Goal: Task Accomplishment & Management: Complete application form

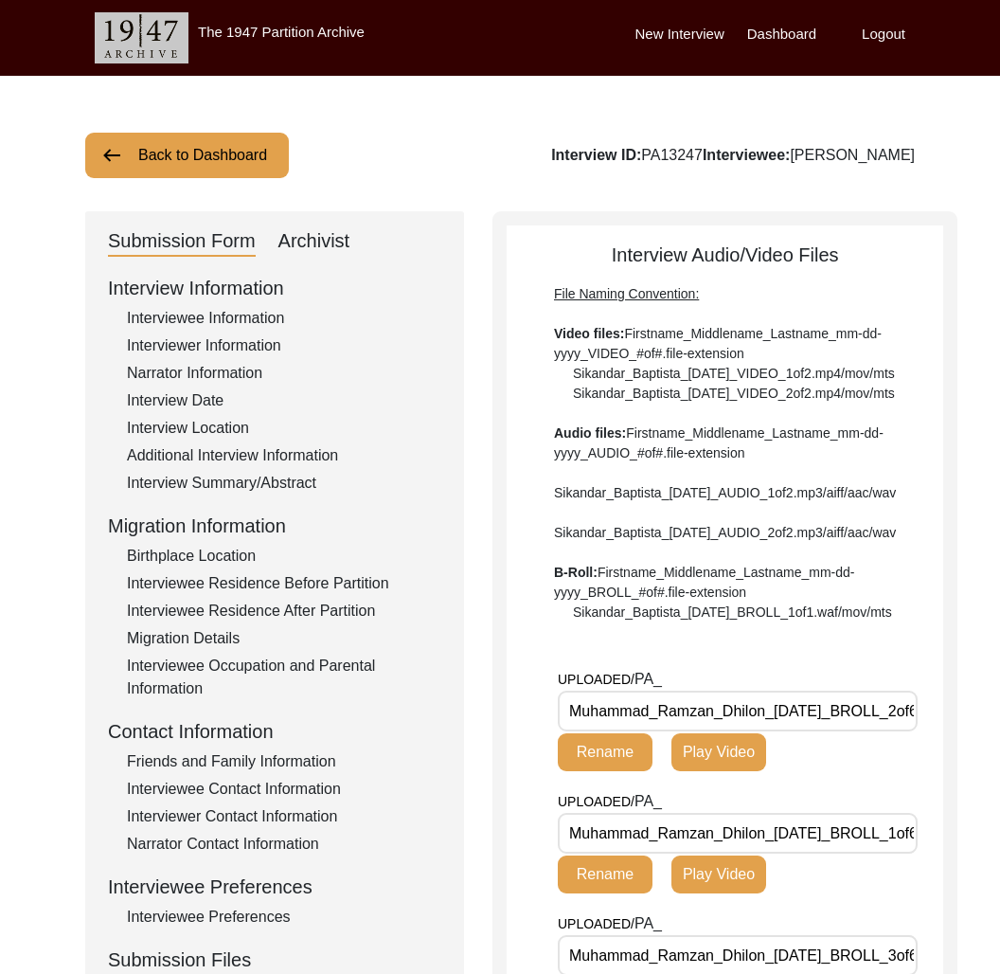
click at [232, 249] on div "Submission Form" at bounding box center [182, 241] width 148 height 30
click at [246, 340] on div "Interviewer Information" at bounding box center [284, 345] width 314 height 23
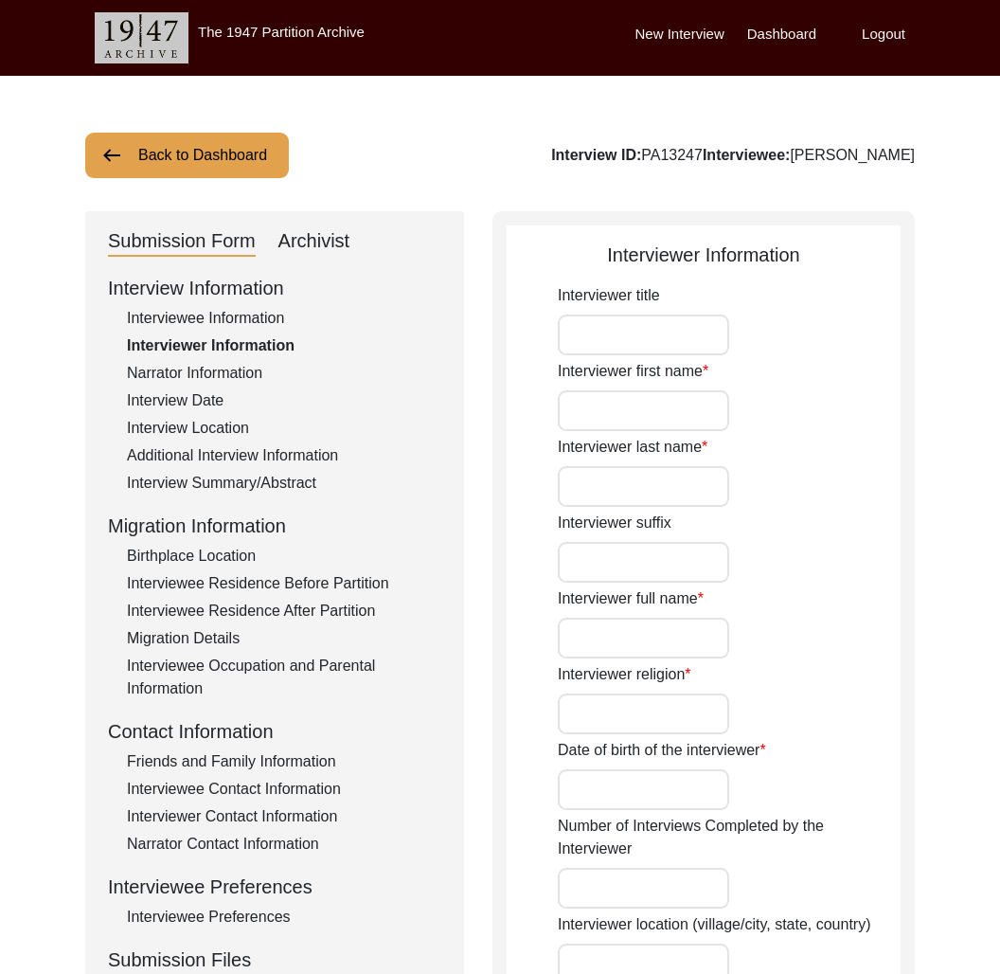
type input "Mr."
type input "[DEMOGRAPHIC_DATA]"
type input "[PERSON_NAME]"
type input "[DEMOGRAPHIC_DATA]"
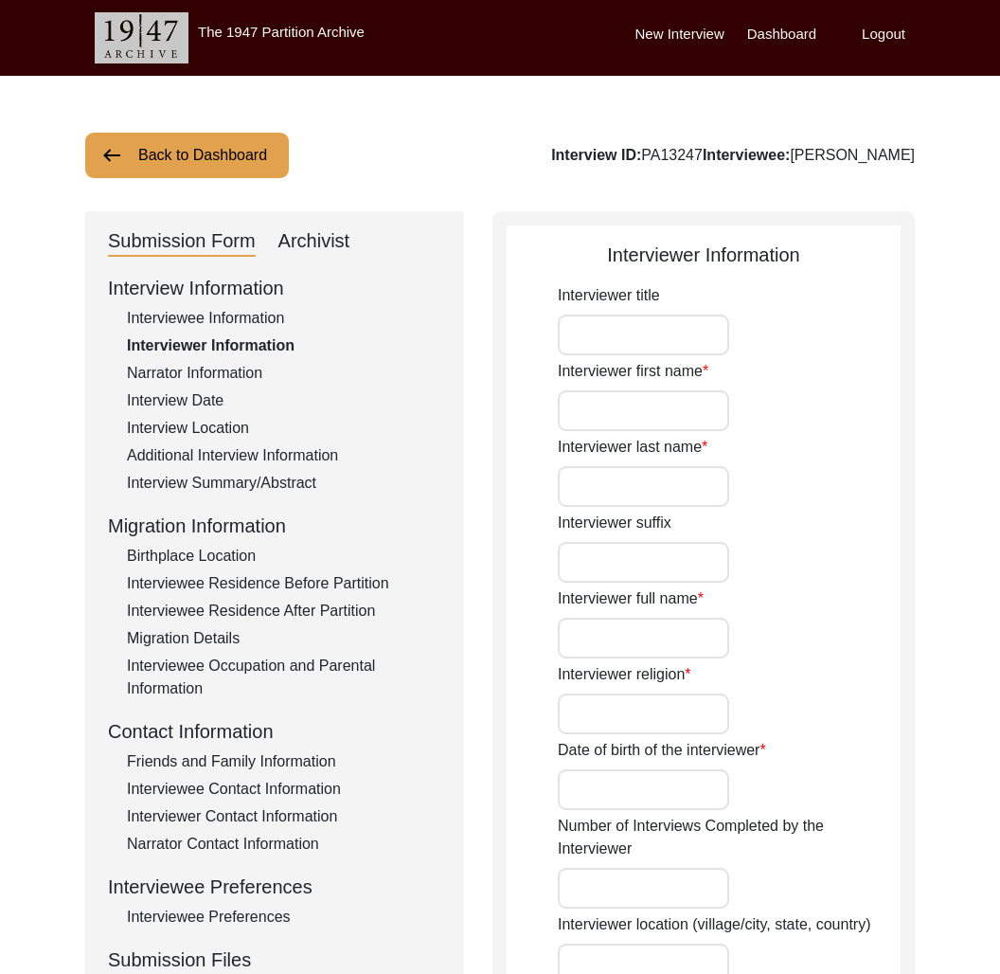
type input "[DATE]"
type input "[GEOGRAPHIC_DATA], [GEOGRAPHIC_DATA], [GEOGRAPHIC_DATA]"
type input "Retired Government Servant"
type input "Mr."
type input "[DEMOGRAPHIC_DATA]"
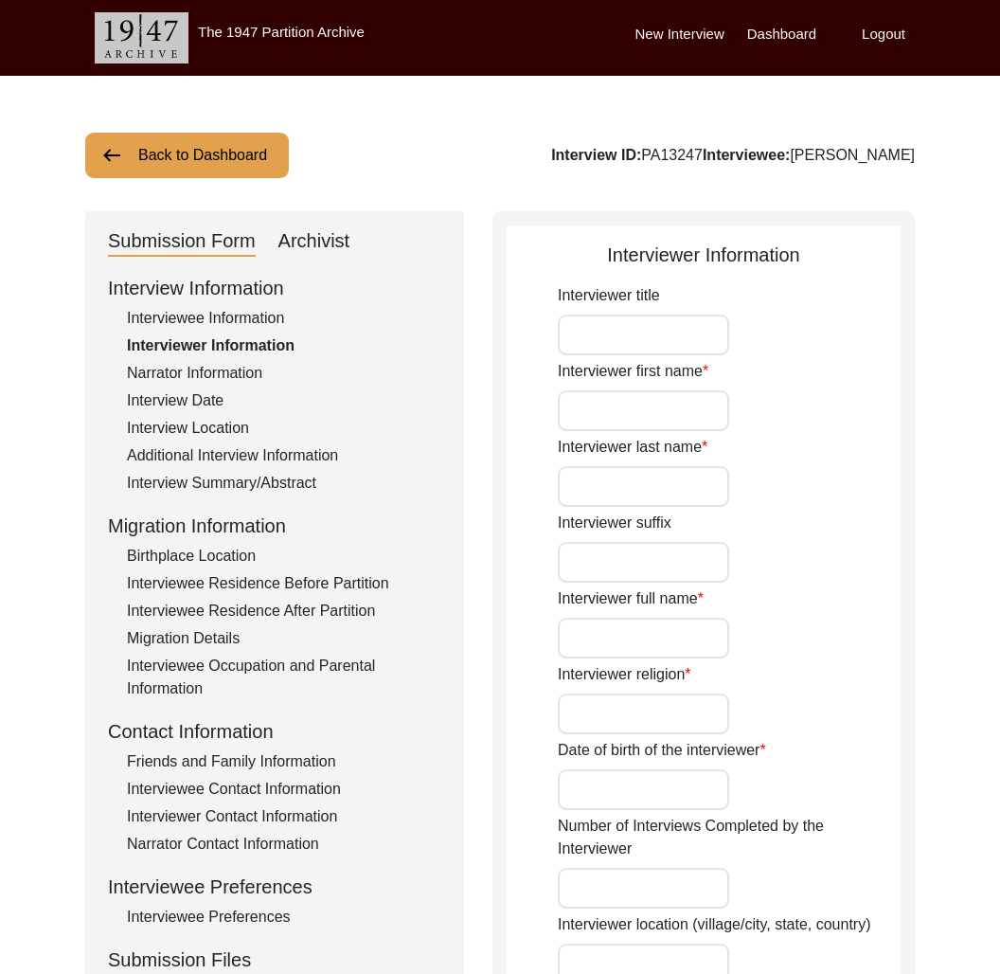
type input "[PERSON_NAME]"
type input "Advanced Oral Historian"
type textarea "A graduate in the subjects of education and [DEMOGRAPHIC_DATA] history."
type input "Punjabi"
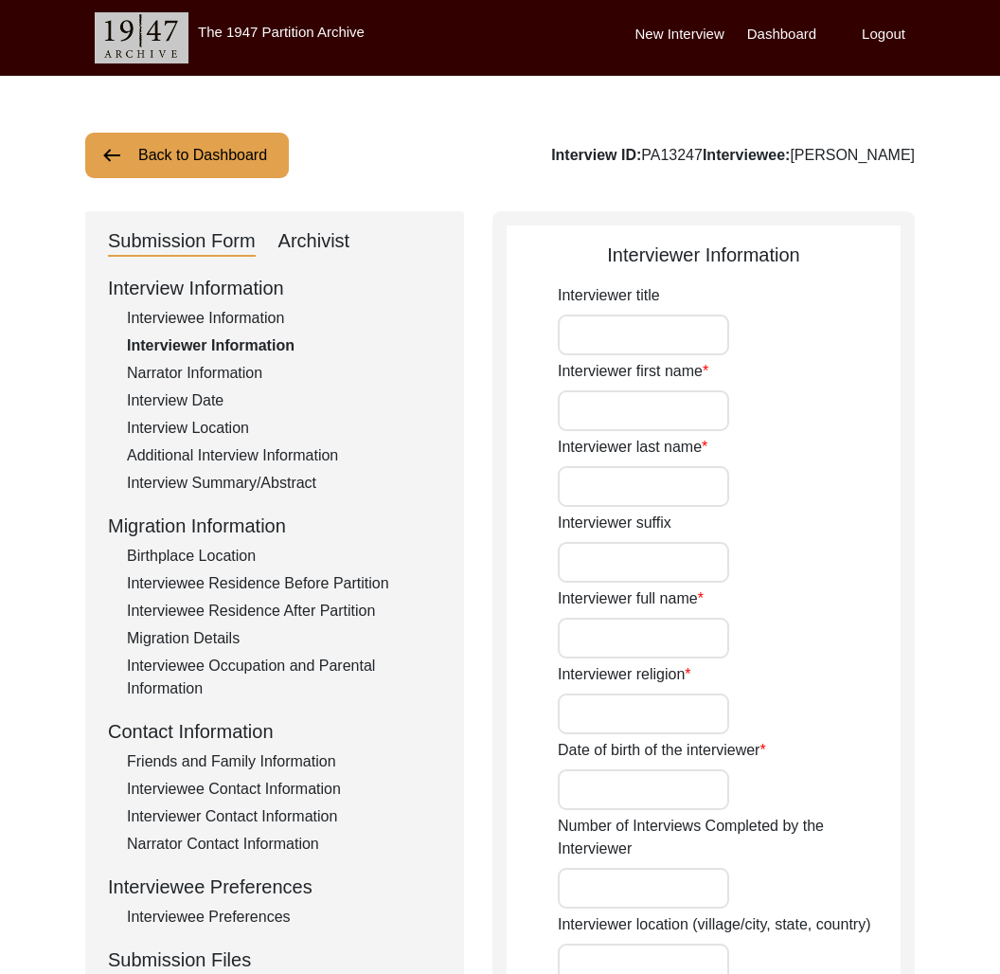
type input "Malwai"
type textarea "Mentioned by friend."
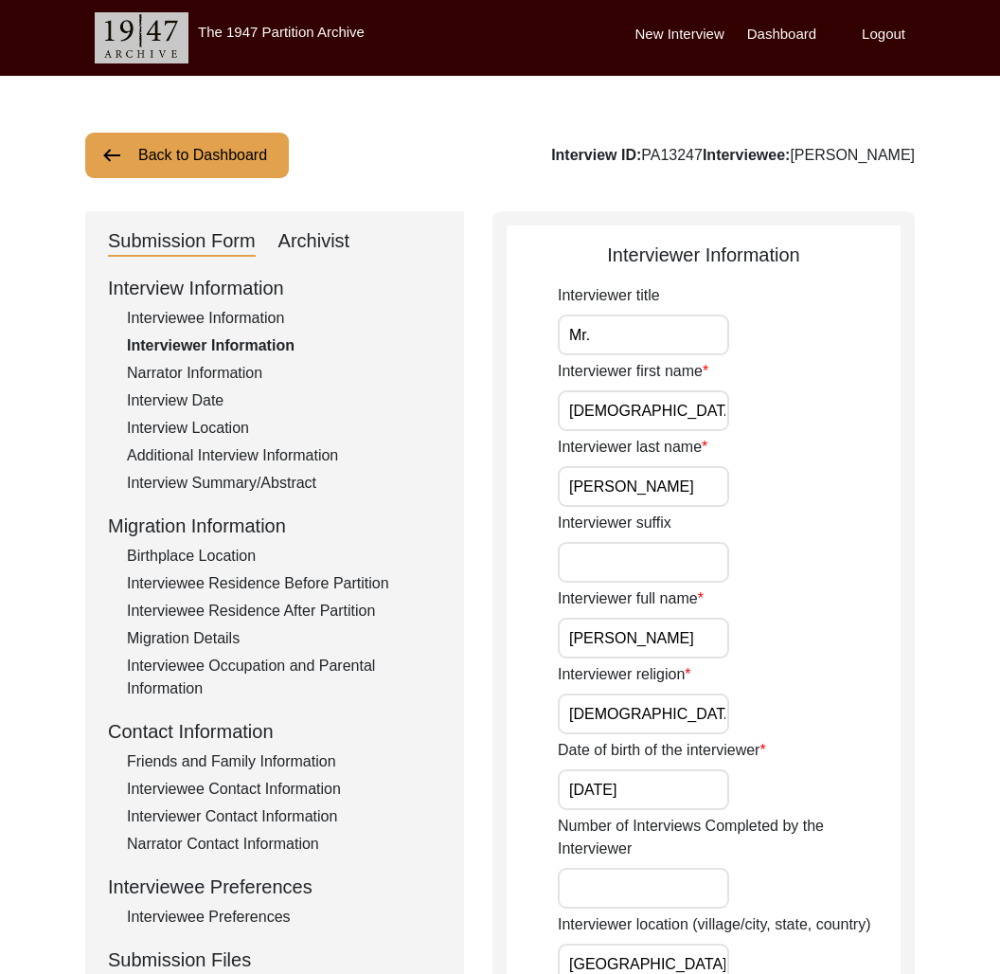
click at [230, 160] on button "Back to Dashboard" at bounding box center [187, 155] width 204 height 45
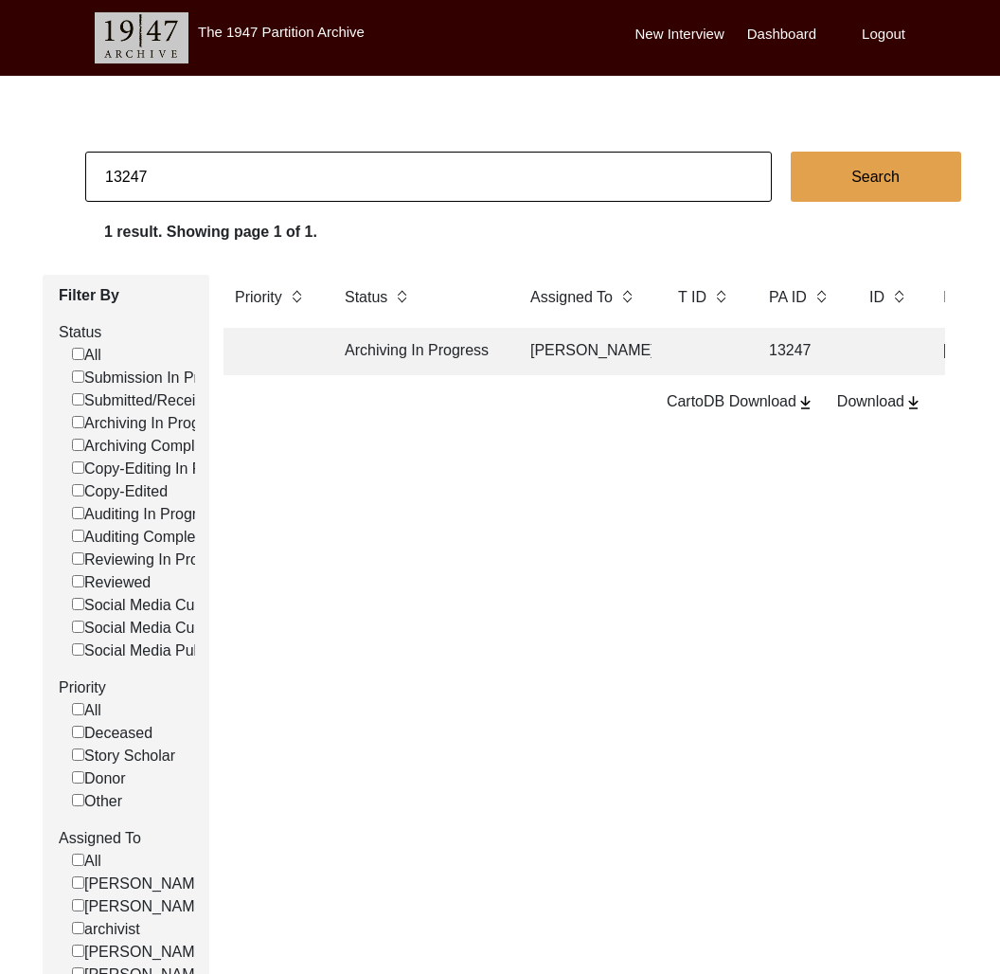
click at [246, 187] on input "13247" at bounding box center [428, 177] width 687 height 50
click at [313, 179] on input "13247" at bounding box center [428, 177] width 687 height 50
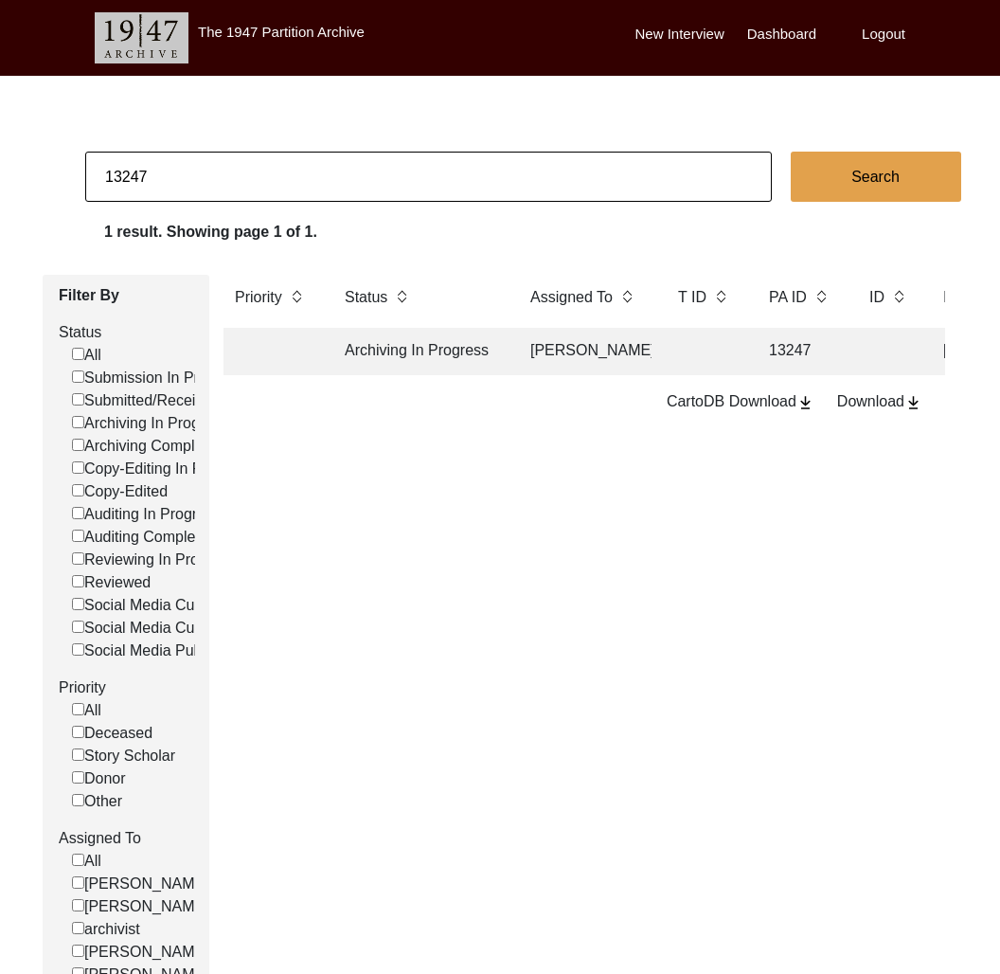
paste input "[PERSON_NAME]"
type input "[PERSON_NAME]"
checkbox input "false"
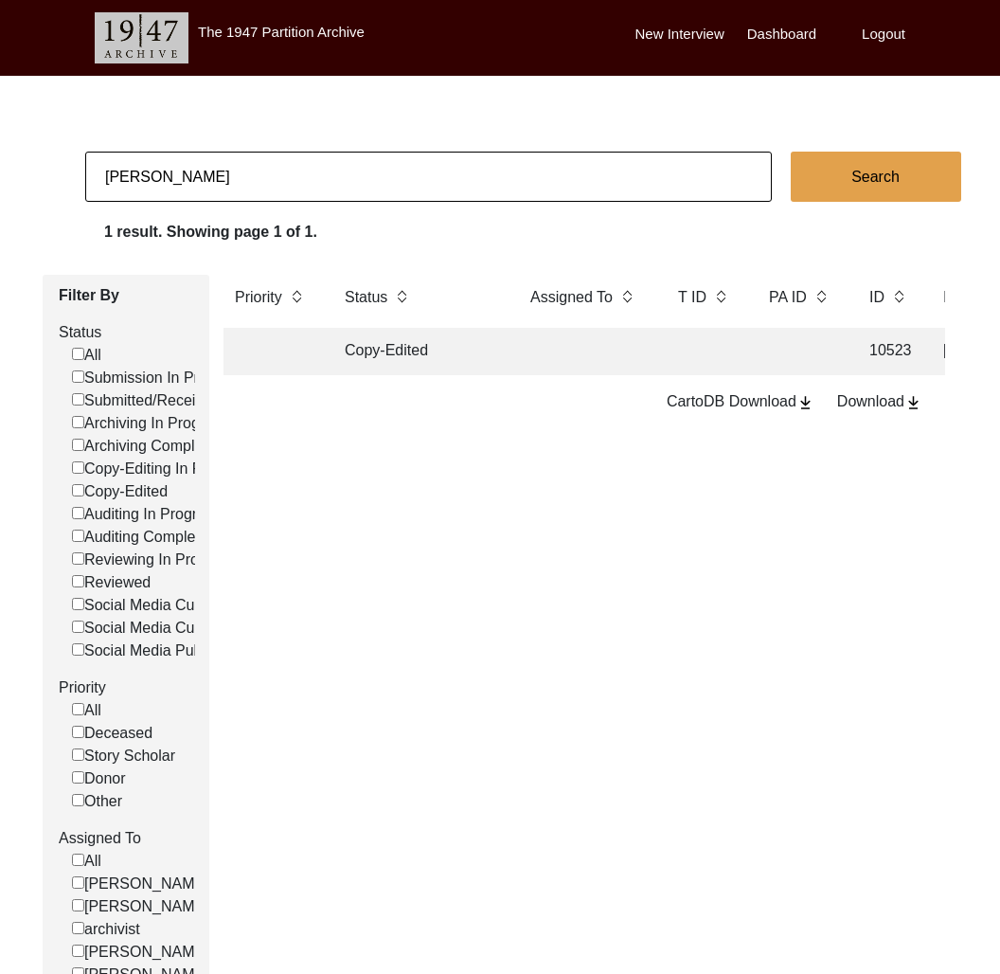
click at [435, 351] on td "Copy-Edited" at bounding box center [418, 351] width 170 height 47
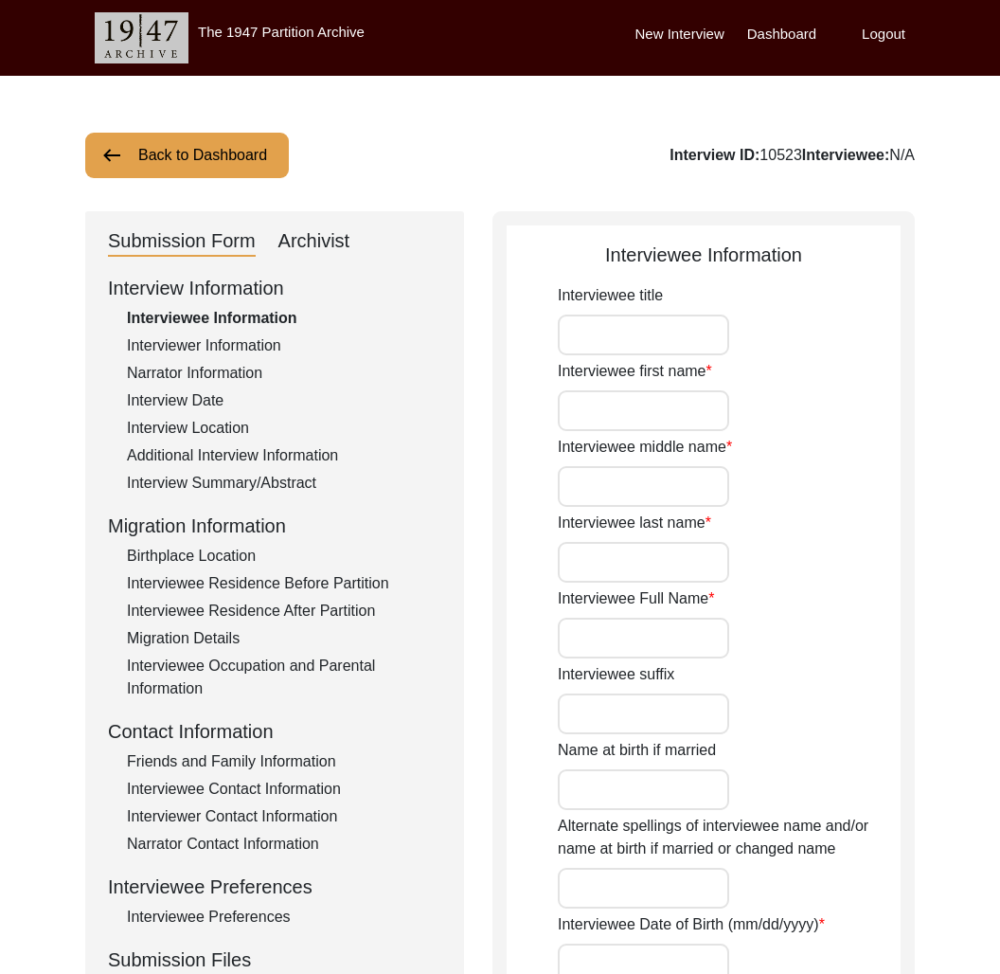
type input "Mr."
type input "Abul"
type input "N/A"
type input "Khair"
type input "[PERSON_NAME]"
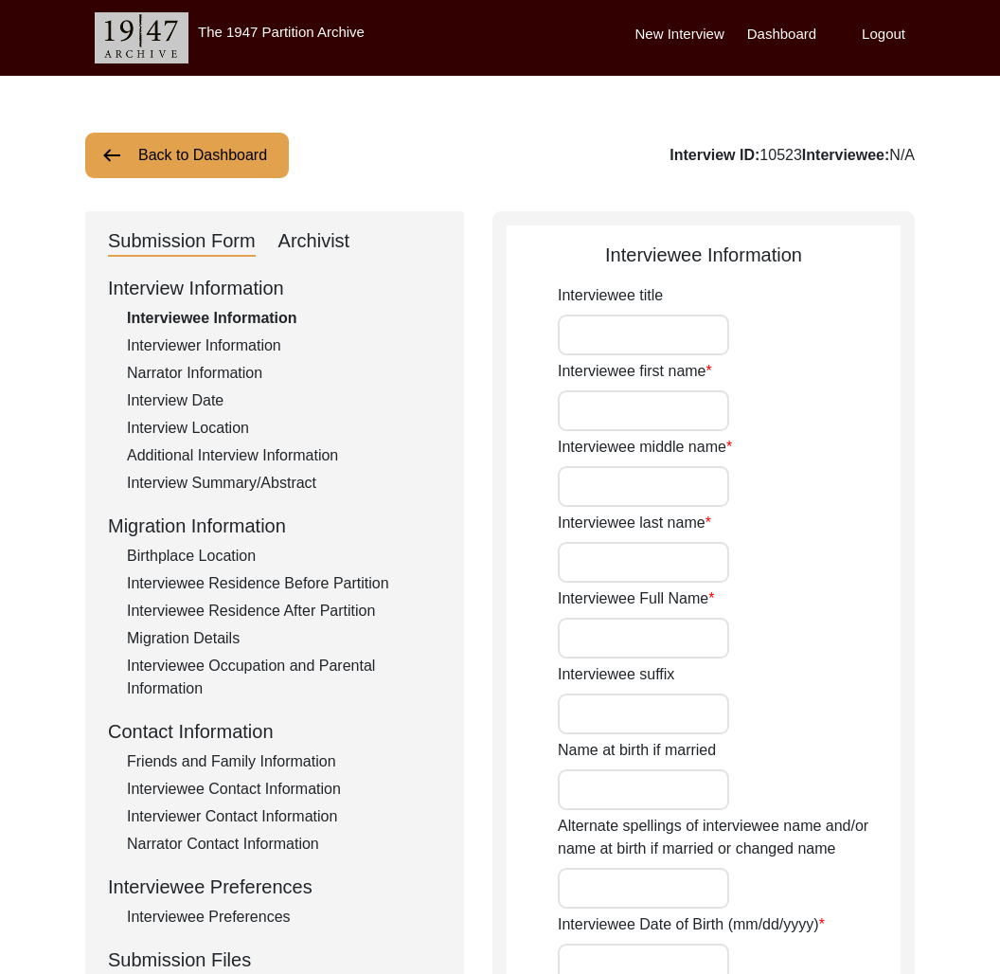
type input "N/A"
type input "[PERSON_NAME]"
type input "N/A"
type input "[DATE]"
type input "N/A"
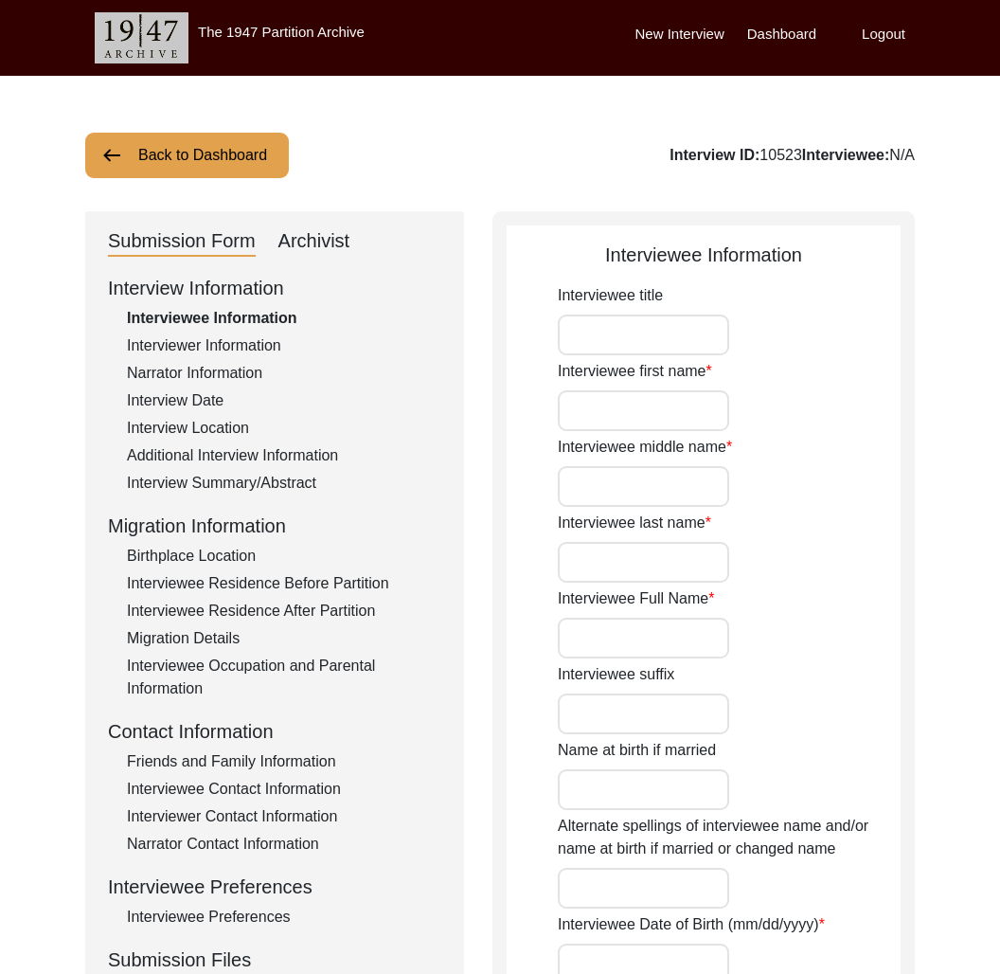
type input "84"
type input "[DEMOGRAPHIC_DATA]"
type input "N/A"
type textarea "N/A"
type input "Bengali"
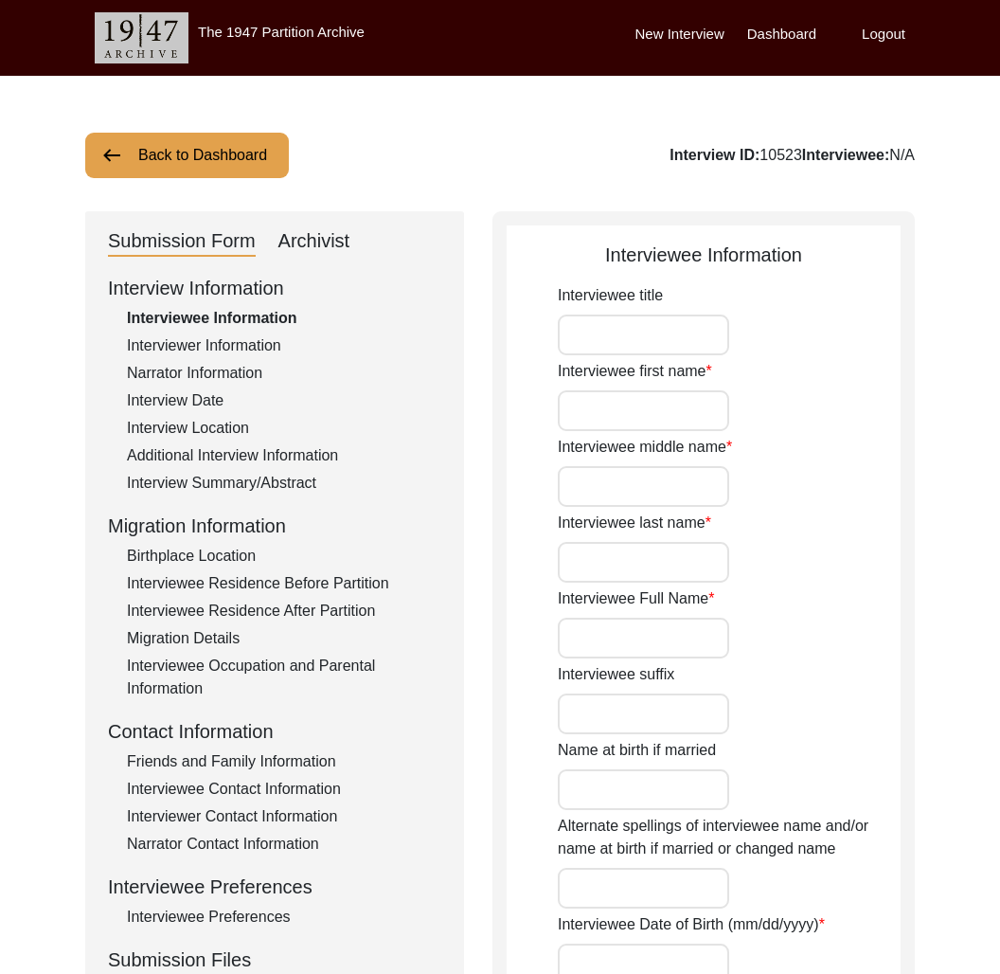
type input "N/A"
type input "[DEMOGRAPHIC_DATA]"
type input "Bengali"
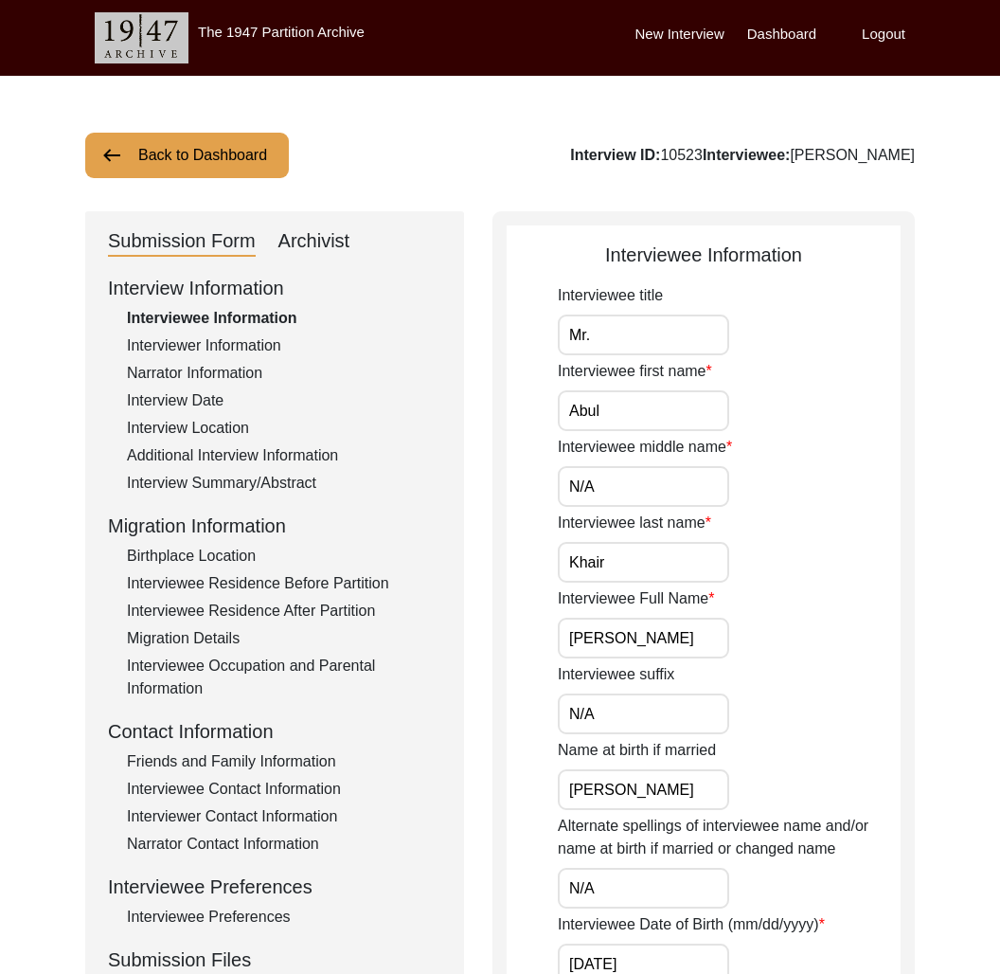
click at [244, 759] on div "Friends and Family Information" at bounding box center [284, 761] width 314 height 23
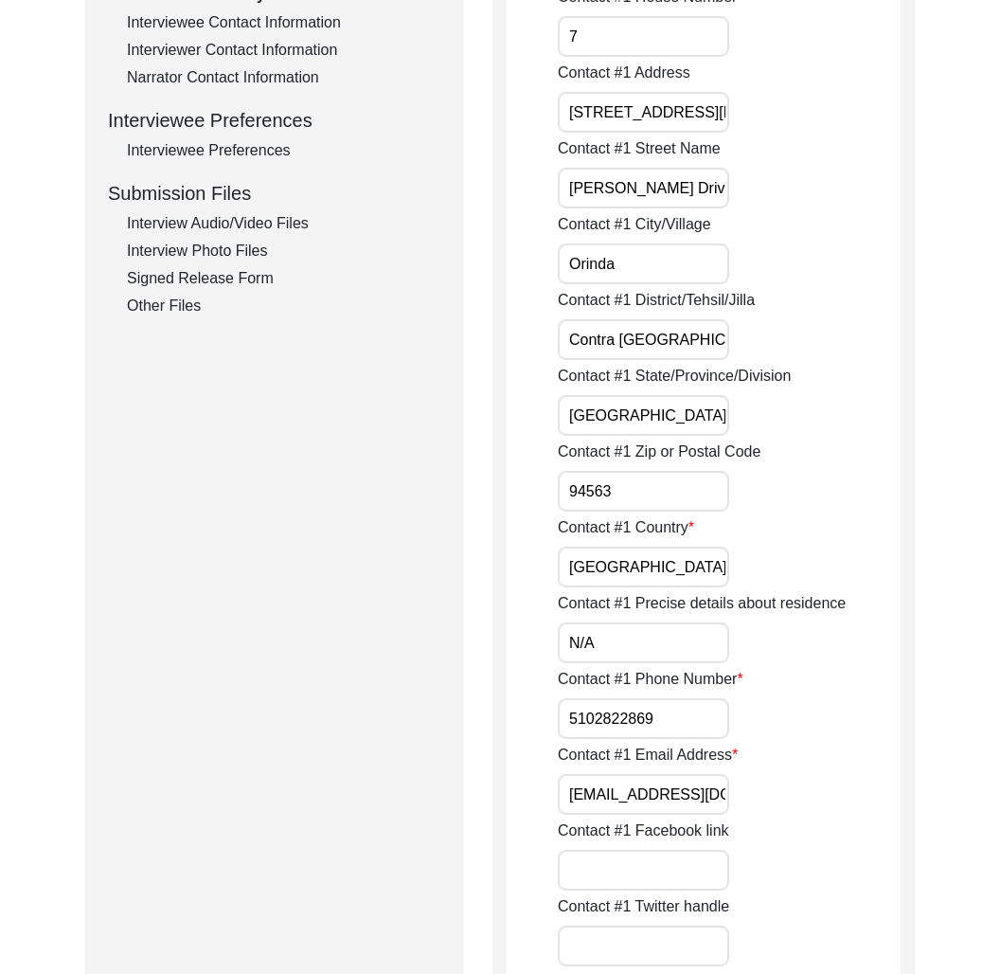
scroll to position [985, 0]
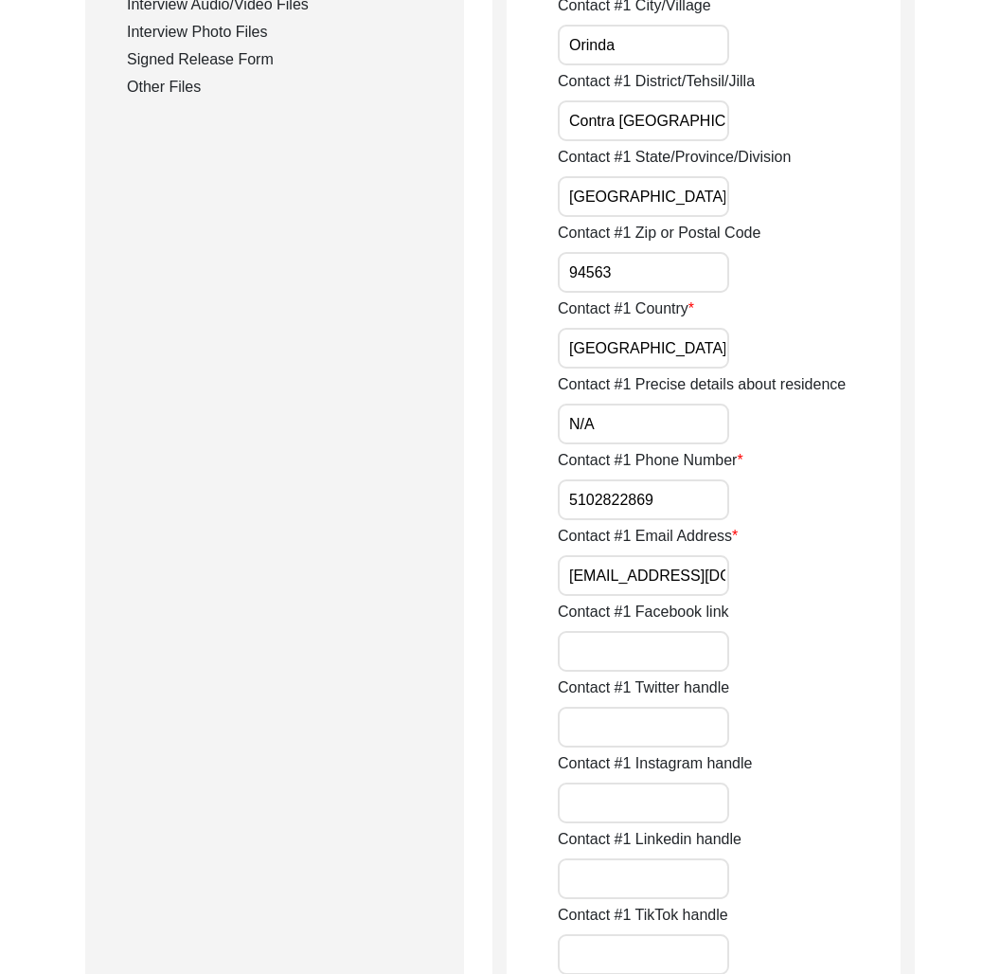
click at [647, 581] on input "[EMAIL_ADDRESS][DOMAIN_NAME]" at bounding box center [643, 575] width 171 height 41
click at [646, 580] on input "[EMAIL_ADDRESS][DOMAIN_NAME]" at bounding box center [643, 575] width 171 height 41
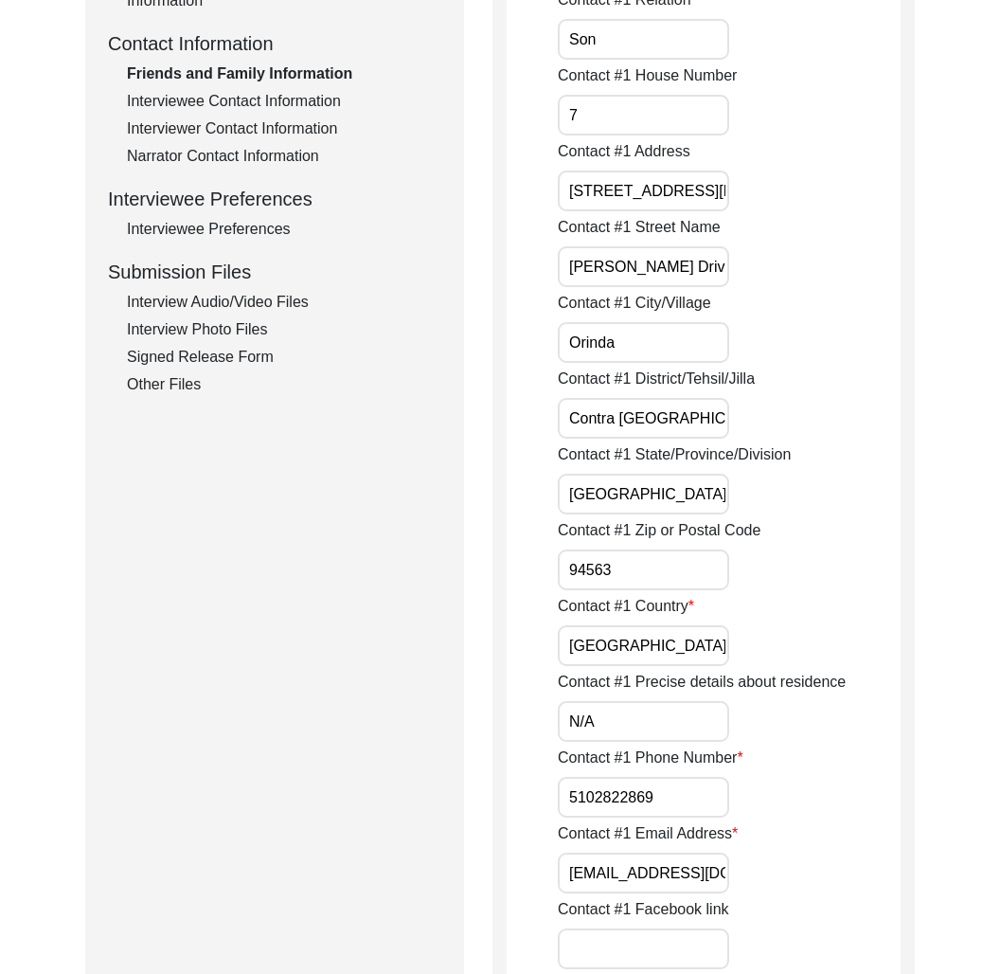
scroll to position [94, 0]
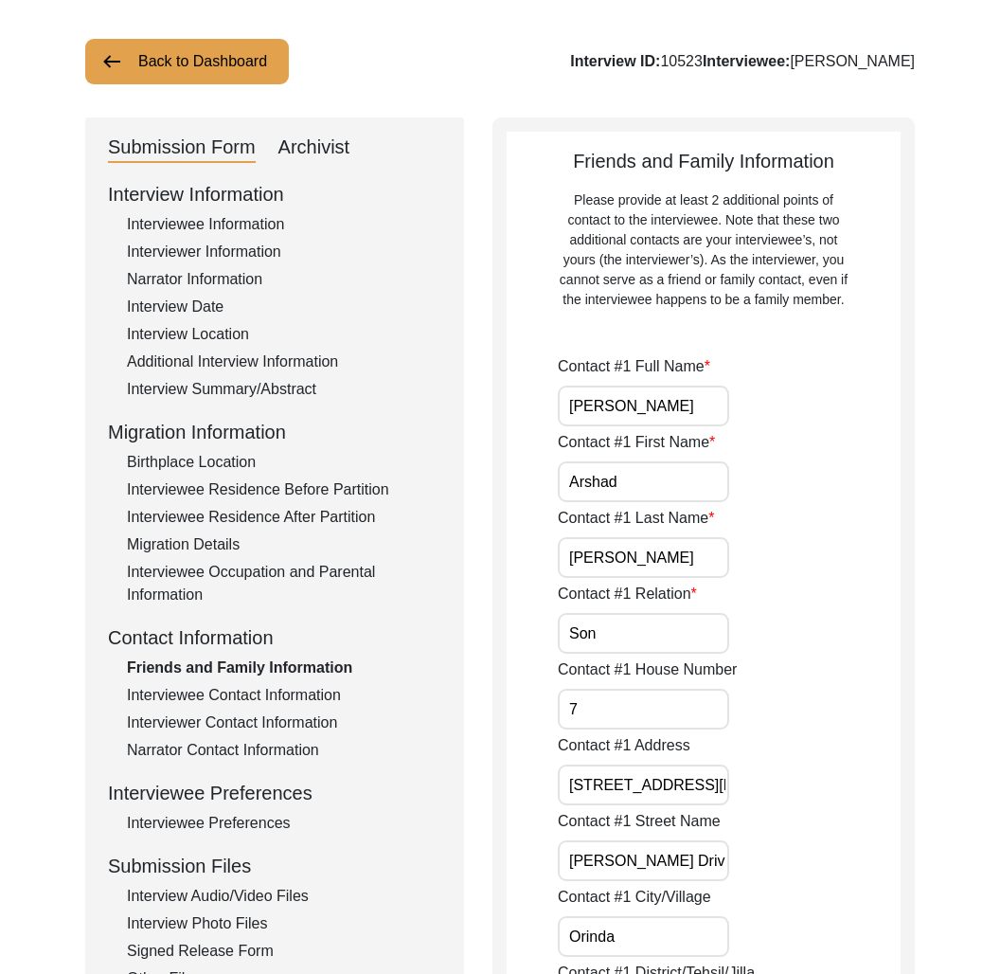
click at [330, 690] on div "Interviewee Contact Information" at bounding box center [284, 695] width 314 height 23
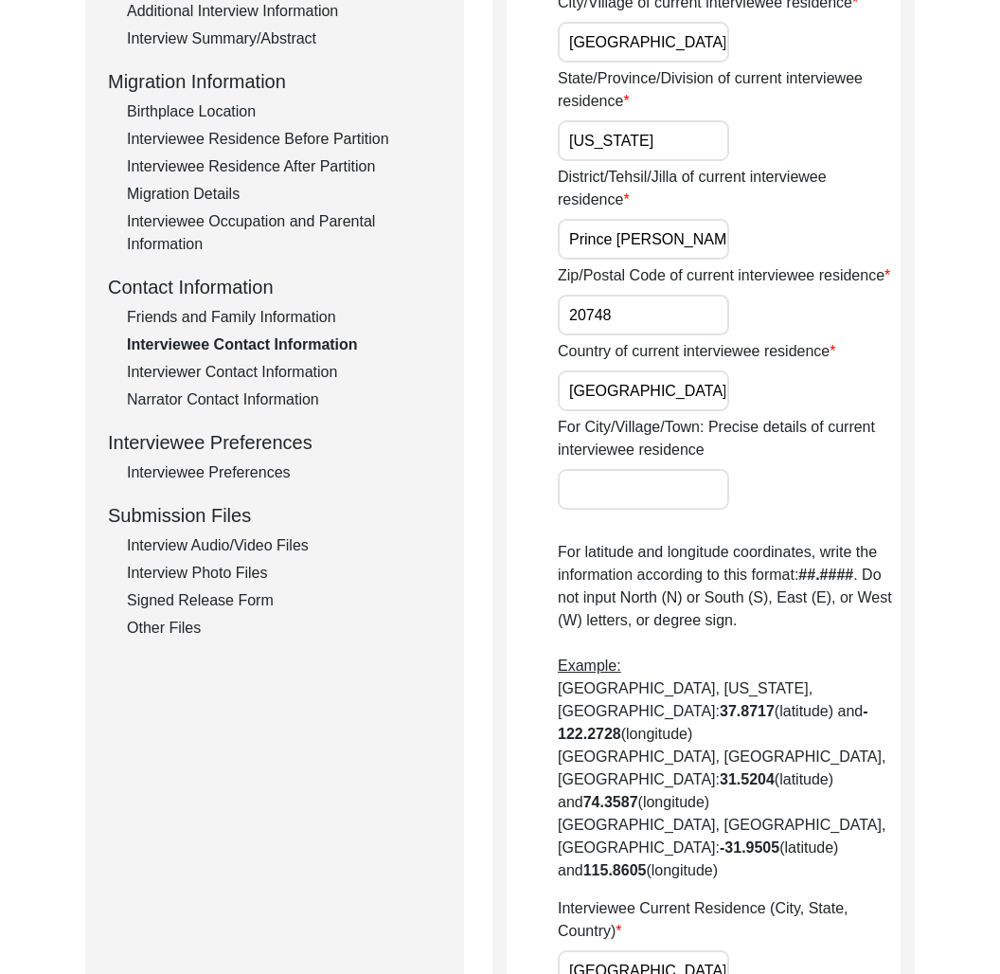
scroll to position [0, 0]
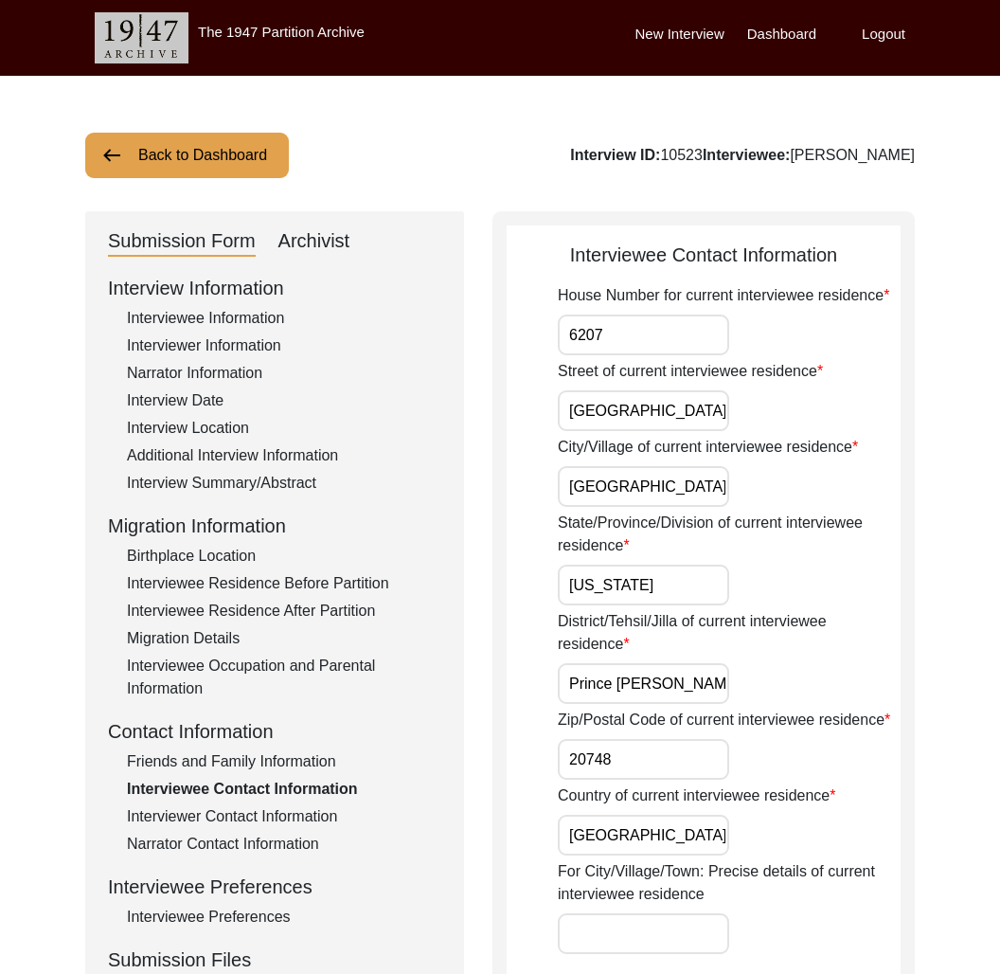
click at [223, 315] on div "Interviewee Information" at bounding box center [284, 318] width 314 height 23
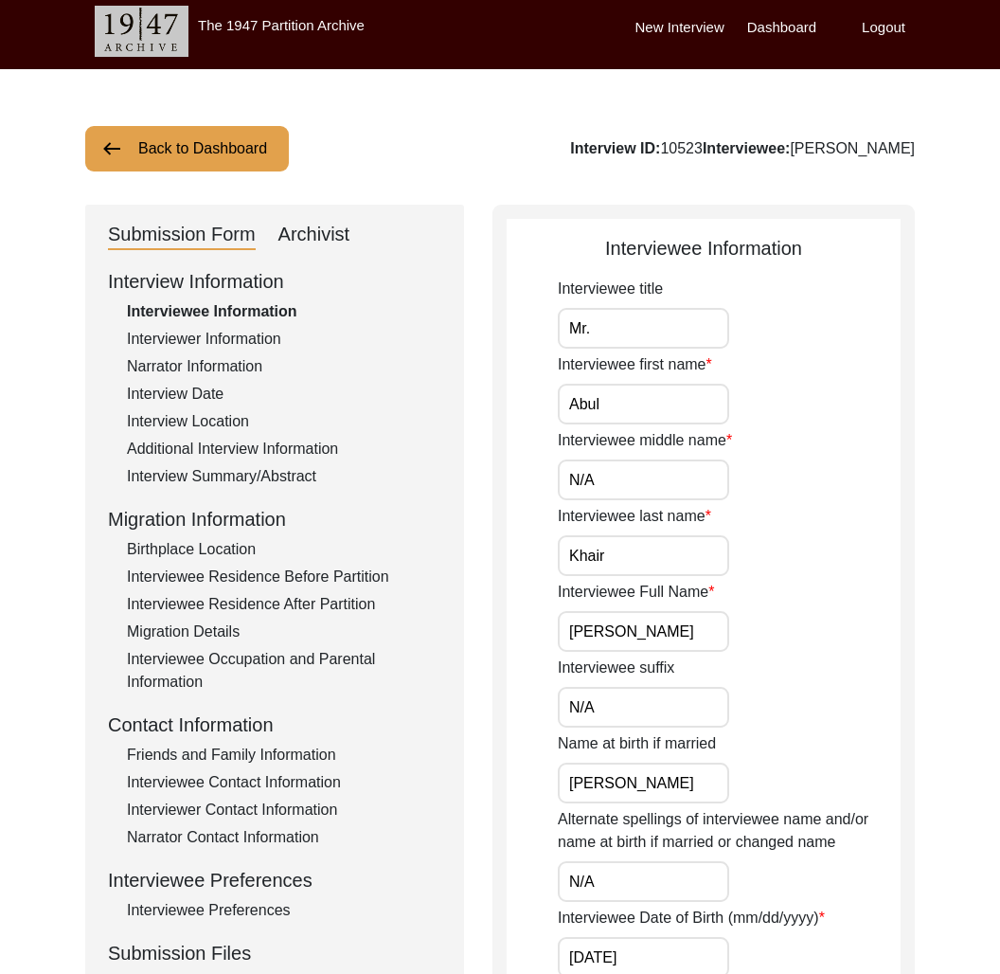
click at [246, 352] on div "Interview Information Interviewee Information Interviewer Information Narrator …" at bounding box center [274, 672] width 333 height 810
click at [246, 349] on div "Interviewer Information" at bounding box center [284, 339] width 314 height 23
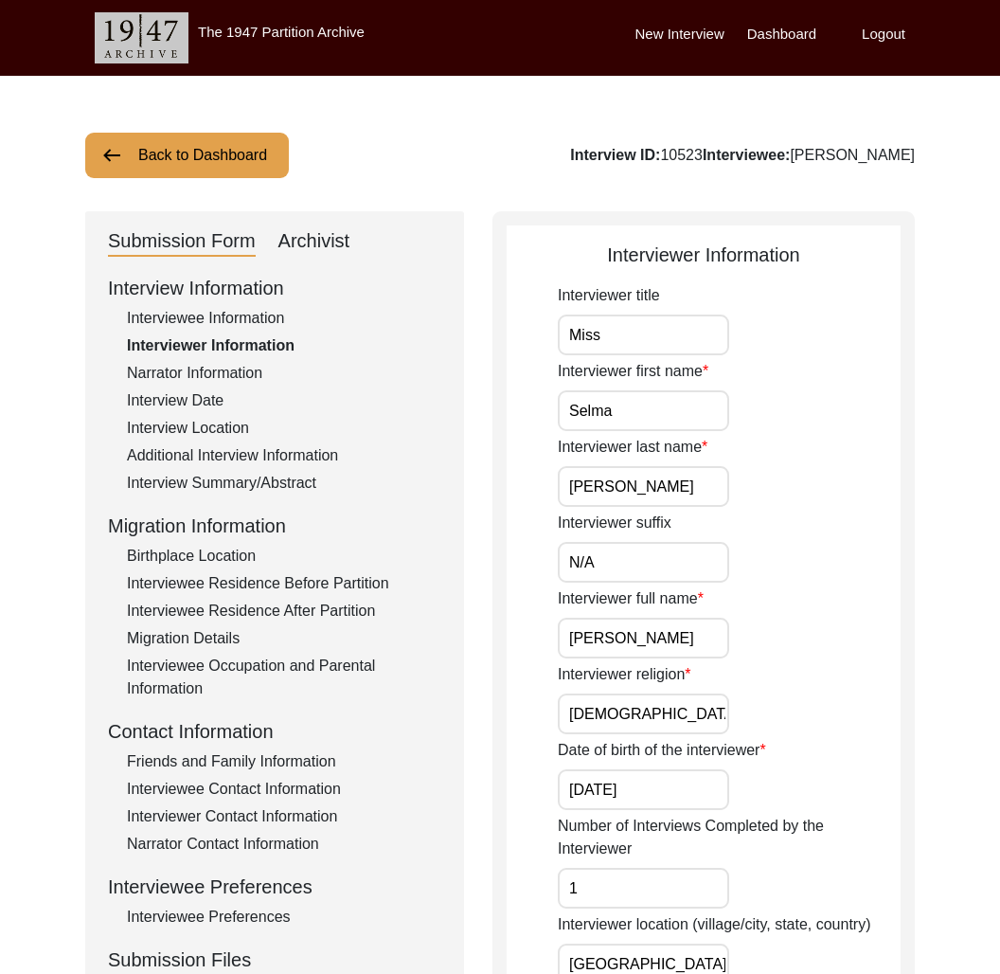
drag, startPoint x: 268, startPoint y: 763, endPoint x: 483, endPoint y: 778, distance: 215.5
click at [269, 763] on div "Friends and Family Information" at bounding box center [284, 761] width 314 height 23
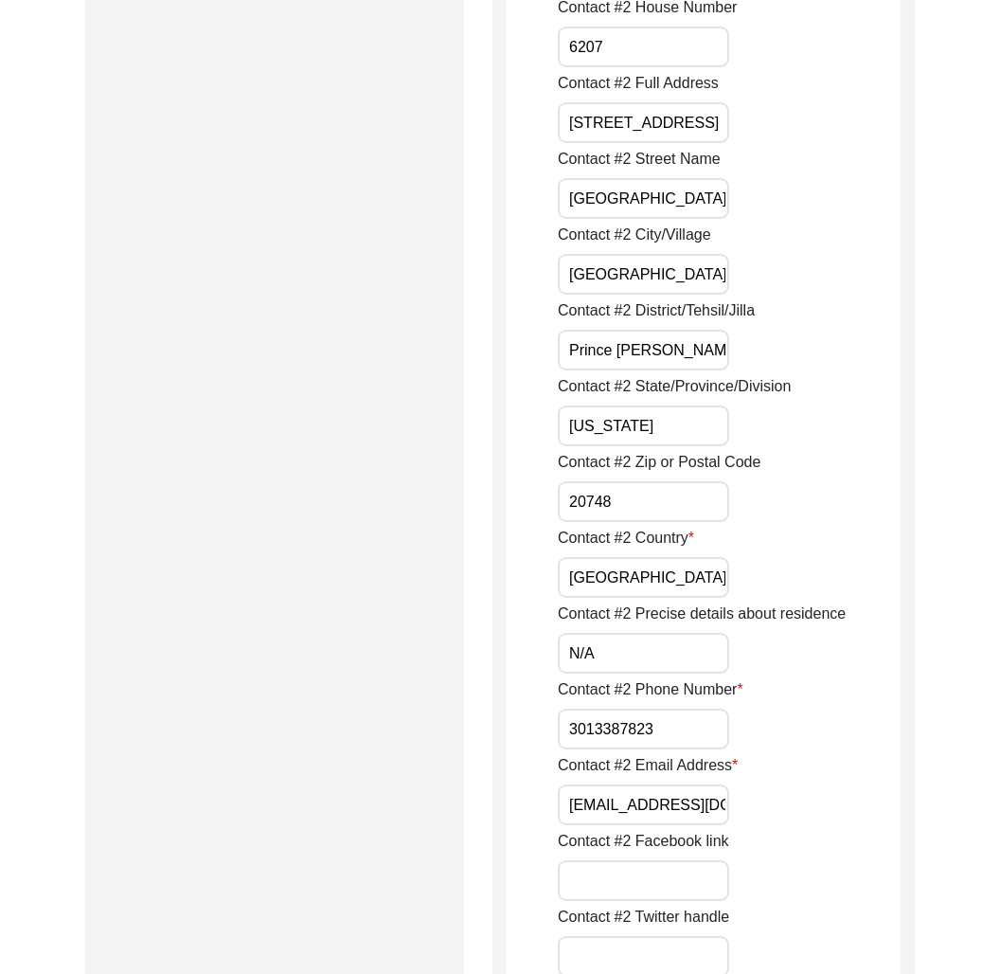
scroll to position [2308, 0]
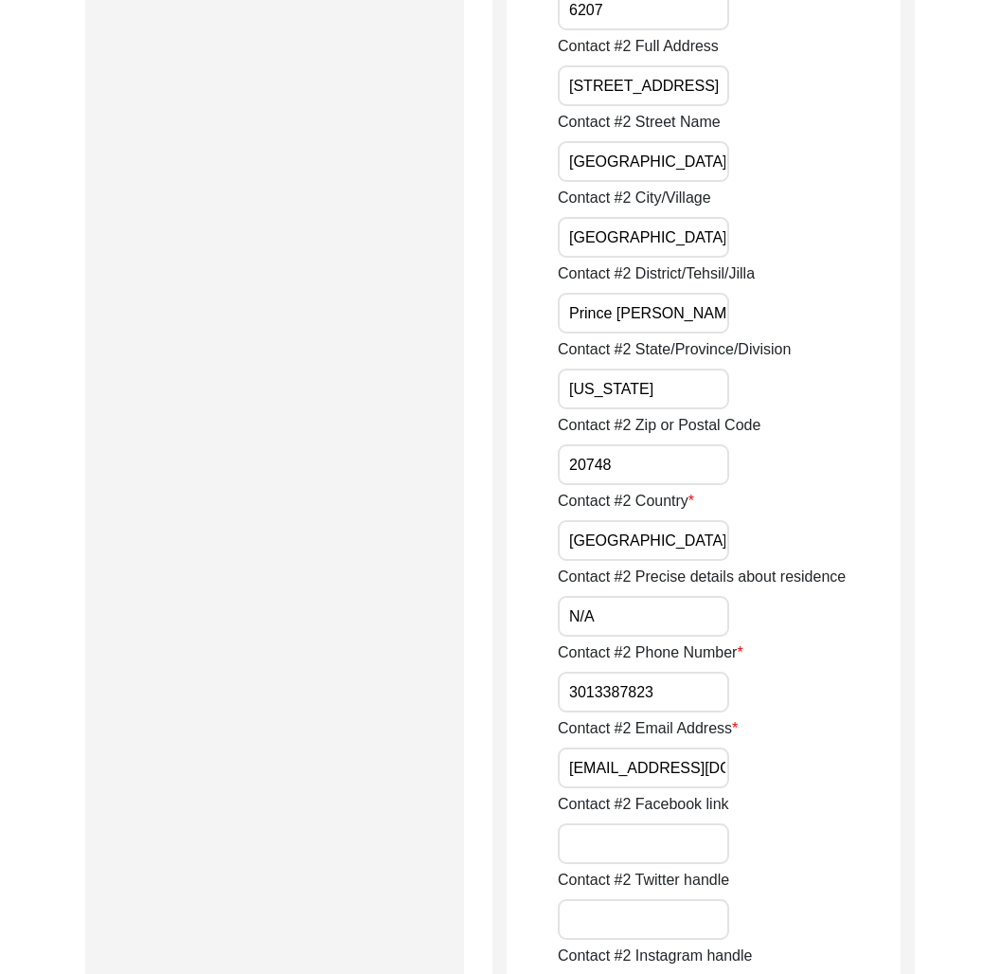
click at [625, 768] on input "[EMAIL_ADDRESS][DOMAIN_NAME]" at bounding box center [643, 767] width 171 height 41
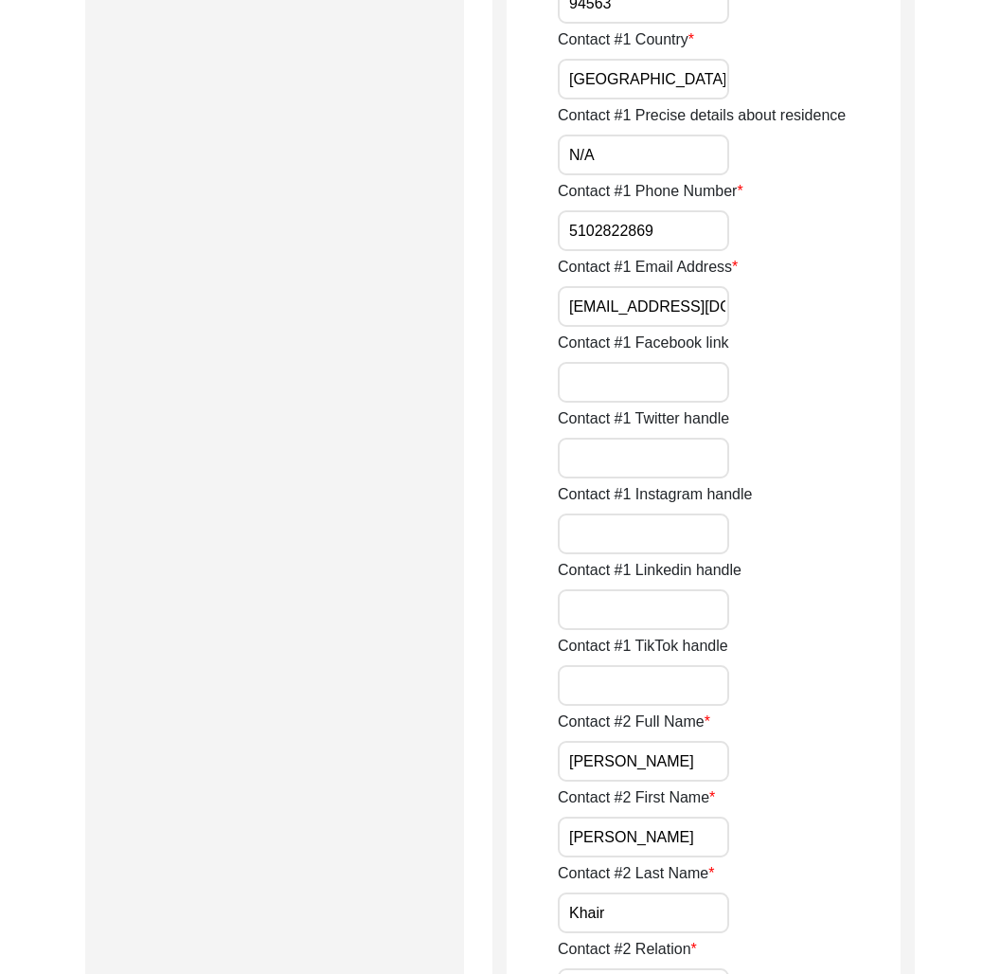
scroll to position [0, 0]
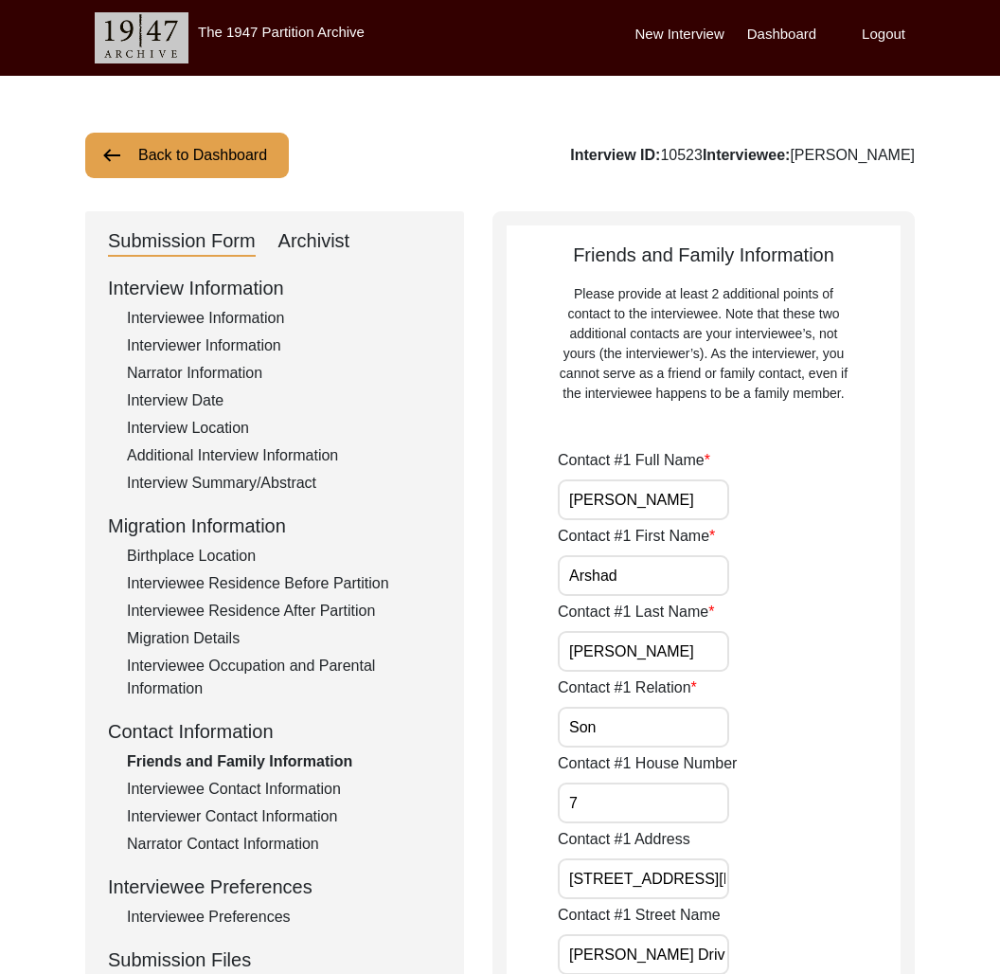
click at [247, 820] on div "Interviewer Contact Information" at bounding box center [284, 816] width 314 height 23
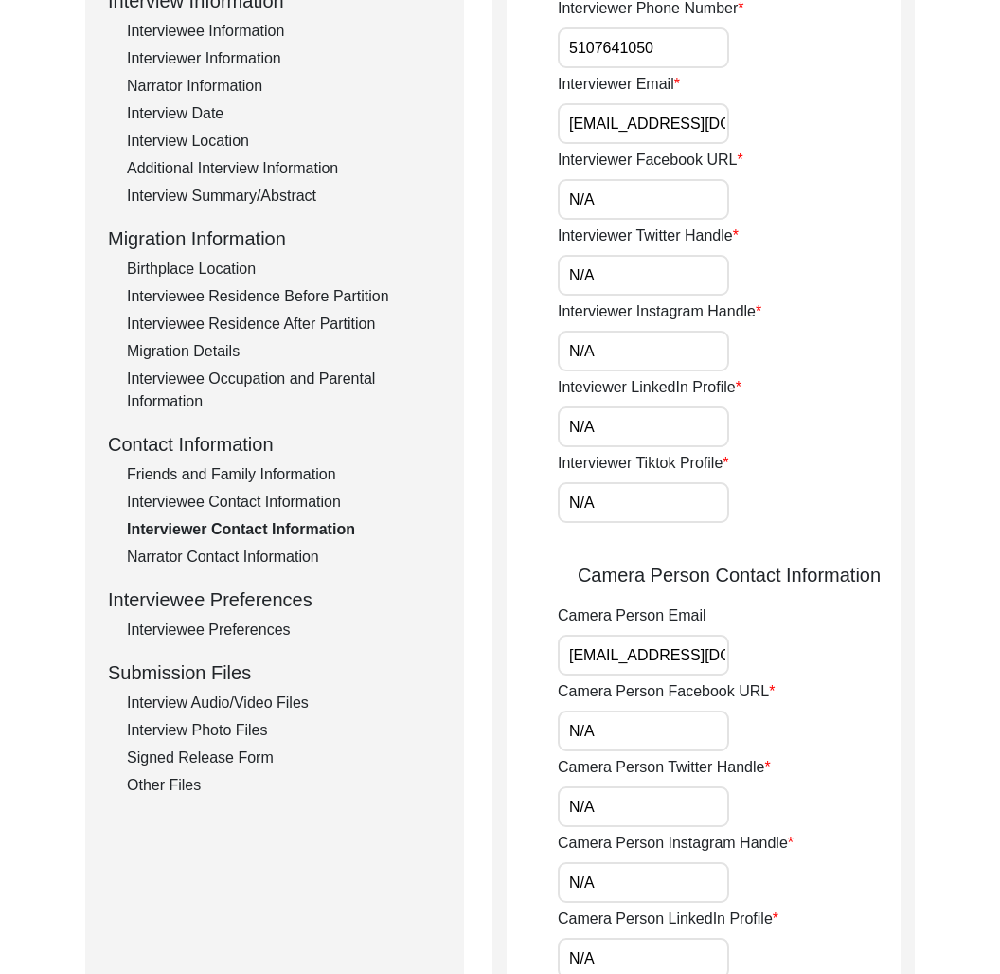
scroll to position [106, 0]
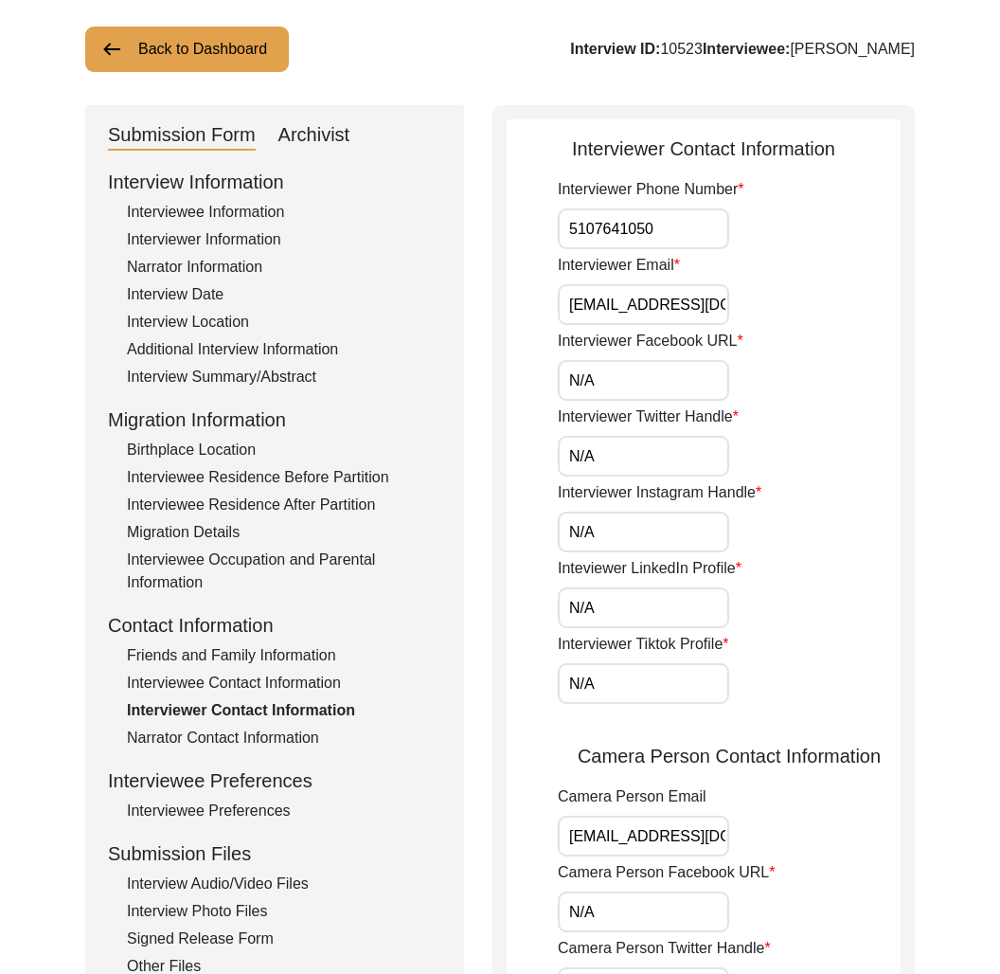
click at [637, 305] on input "[EMAIL_ADDRESS][DOMAIN_NAME]" at bounding box center [643, 304] width 171 height 41
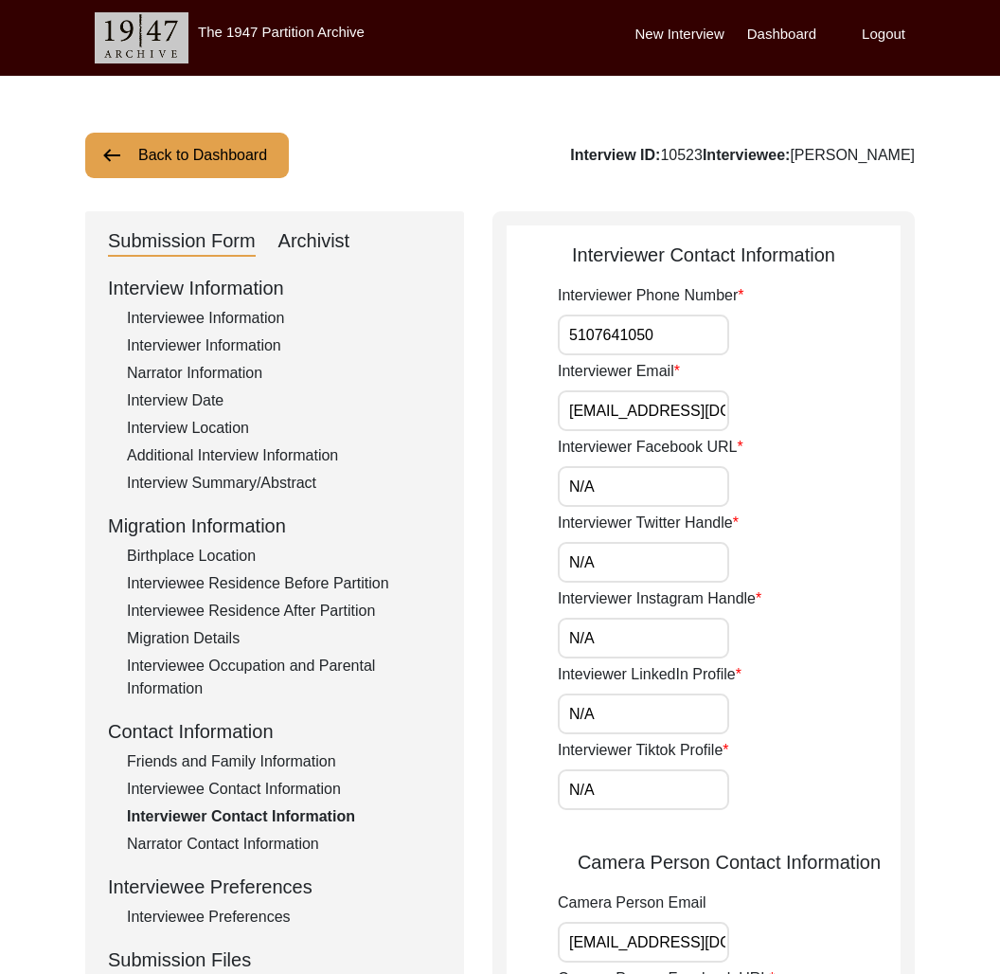
drag, startPoint x: 917, startPoint y: 145, endPoint x: 917, endPoint y: 158, distance: 13.3
click at [917, 146] on div "Back to Dashboard Interview ID: 10523 Interviewee: [PERSON_NAME] Submission For…" at bounding box center [500, 885] width 1000 height 1619
drag, startPoint x: 917, startPoint y: 161, endPoint x: 847, endPoint y: 161, distance: 70.1
click at [847, 161] on div "Back to Dashboard Interview ID: 10523 Interviewee: [PERSON_NAME] Submission For…" at bounding box center [500, 885] width 1000 height 1619
copy div "[PERSON_NAME]"
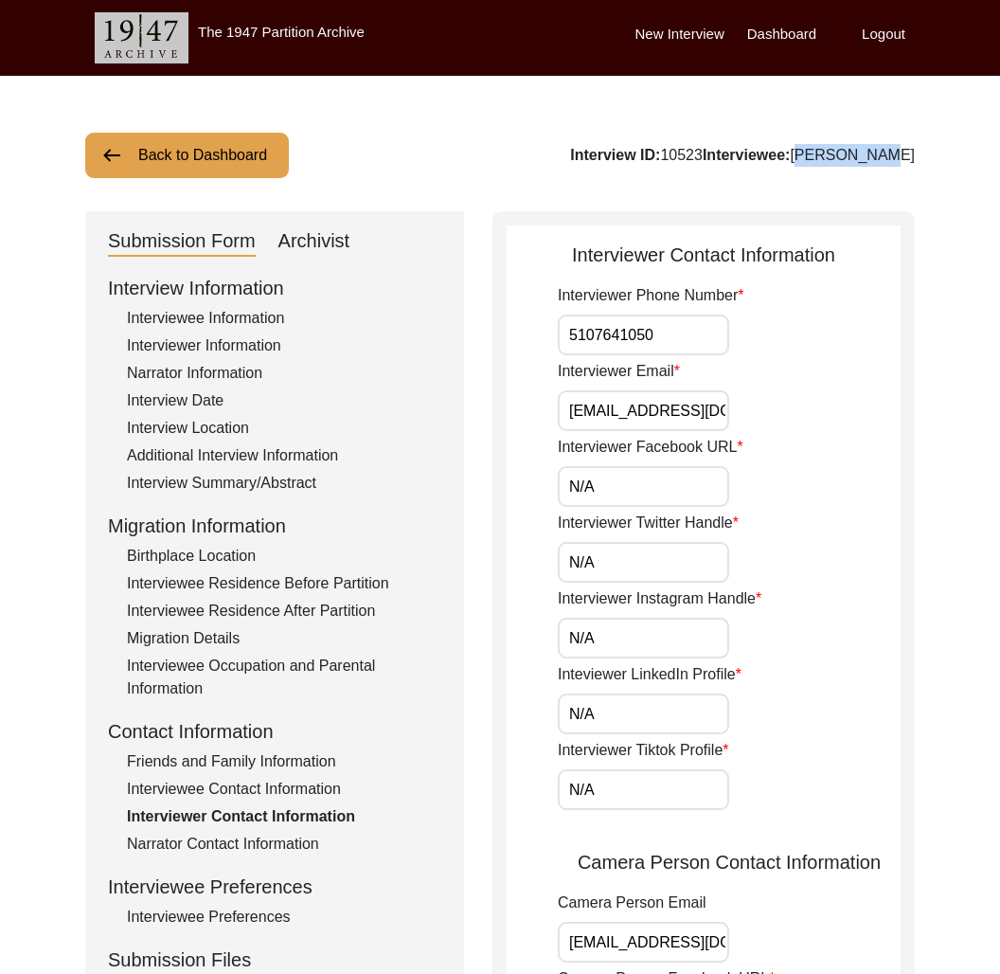
click at [224, 154] on button "Back to Dashboard" at bounding box center [187, 155] width 204 height 45
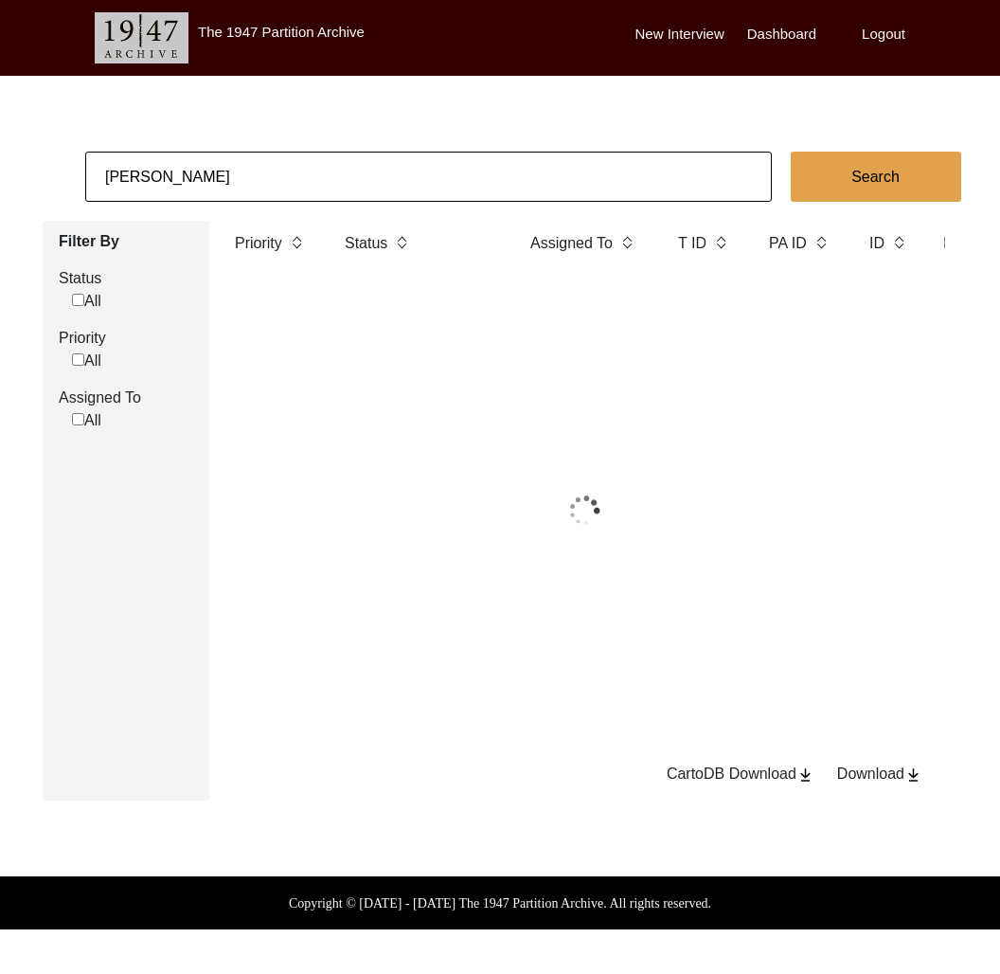
click at [249, 203] on app-records-search "[PERSON_NAME] Search Filter By Status All Priority All Assigned To All Priority…" at bounding box center [500, 476] width 1000 height 649
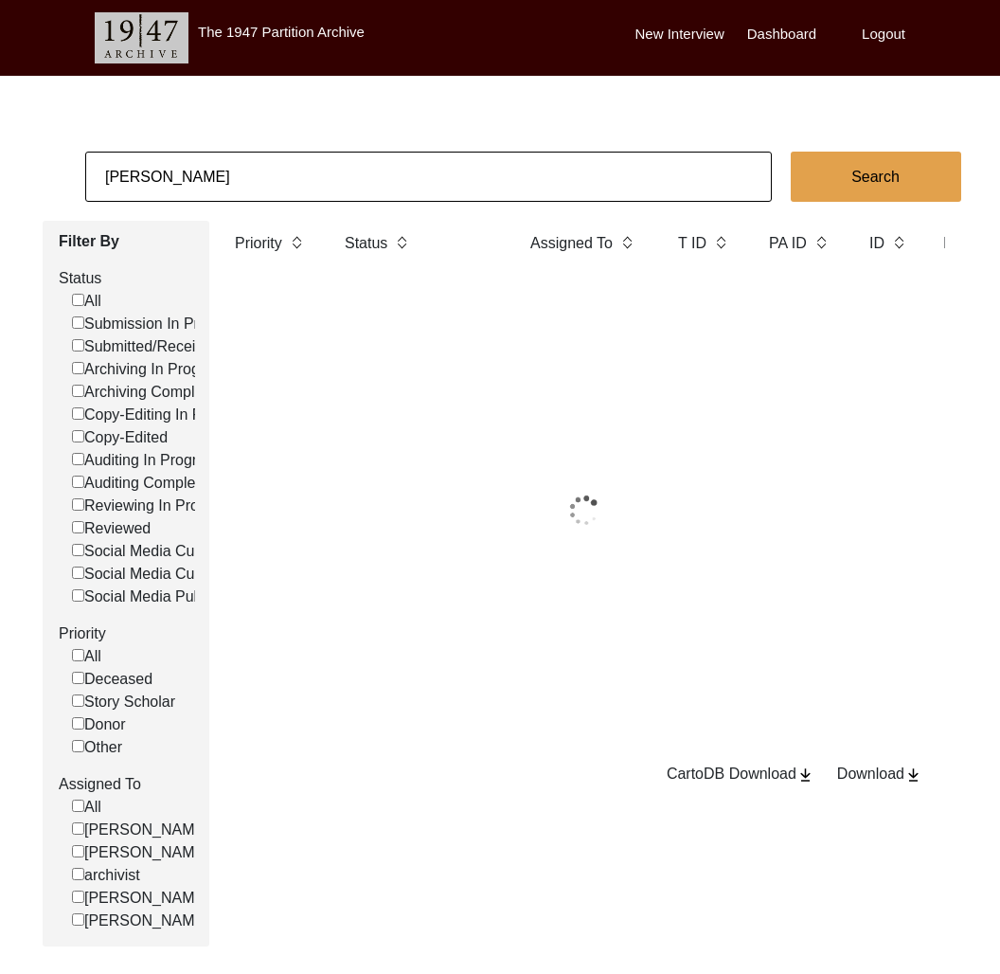
click at [240, 178] on input "[PERSON_NAME]" at bounding box center [428, 177] width 687 height 50
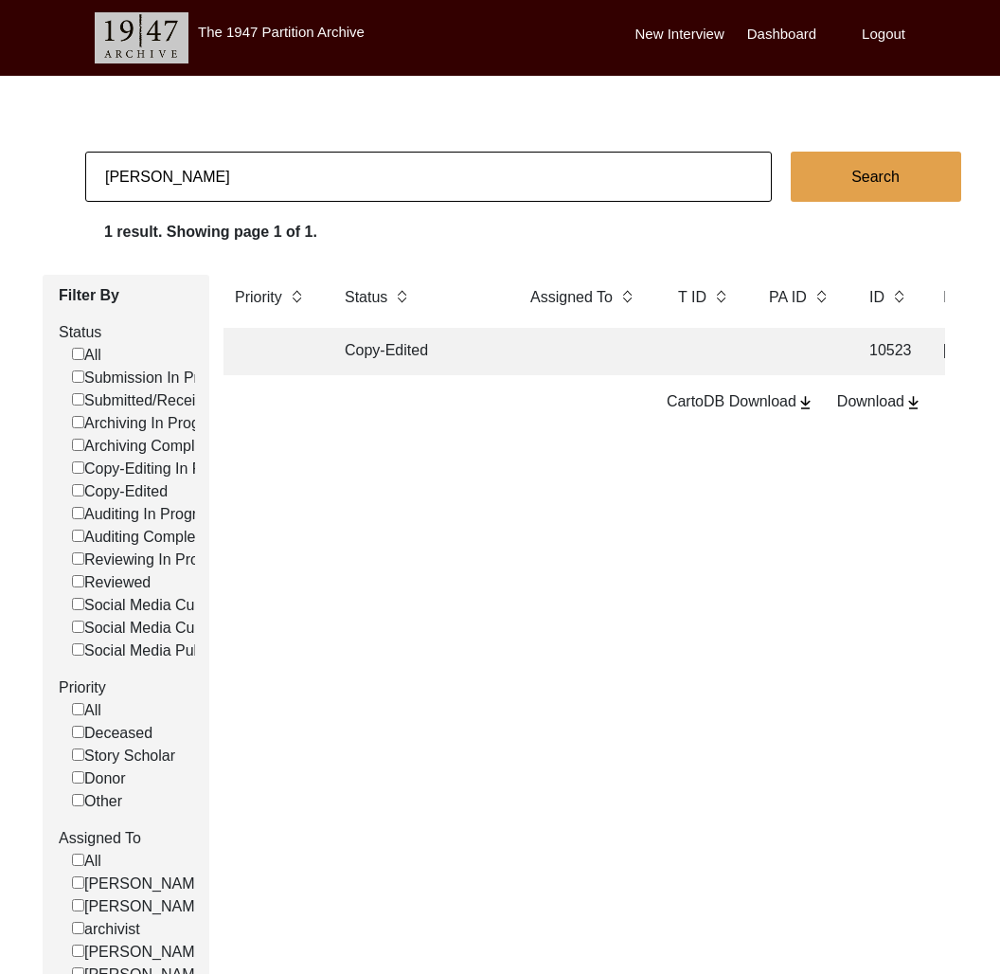
click at [240, 178] on input "[PERSON_NAME]" at bounding box center [428, 177] width 687 height 50
paste input "[PERSON_NAME]"
type input "[PERSON_NAME]"
checkbox input "false"
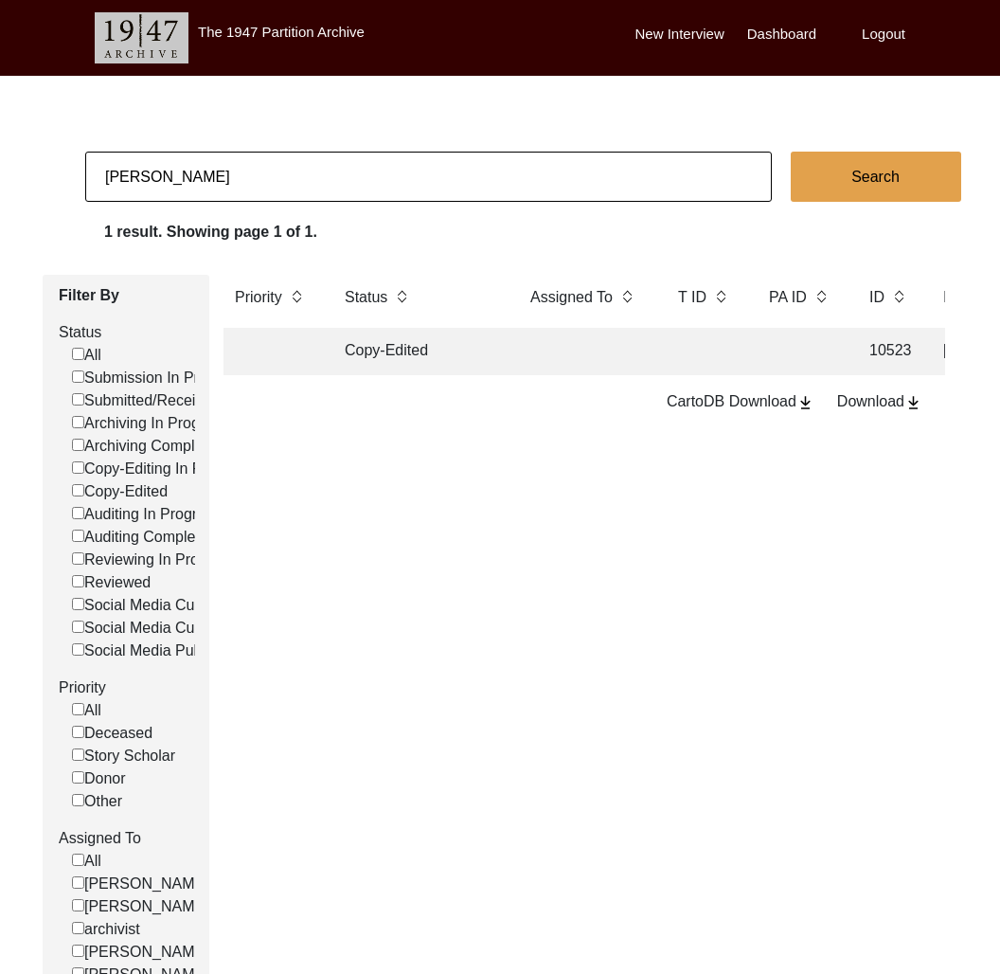
checkbox input "false"
click at [391, 359] on td "Archiving Completed" at bounding box center [418, 351] width 170 height 47
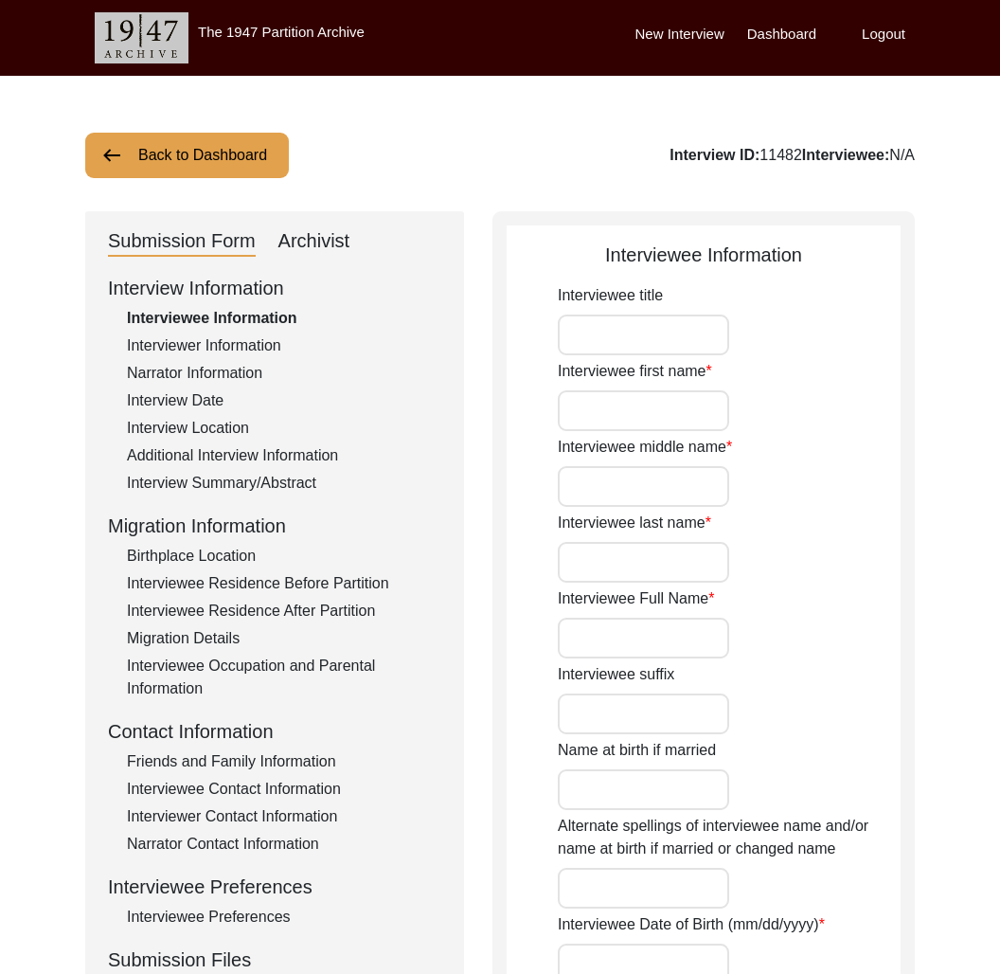
type input "Mr."
type input "[PERSON_NAME]"
type input "Krishnamurthy"
type input "[PERSON_NAME]"
type input "[DATE]"
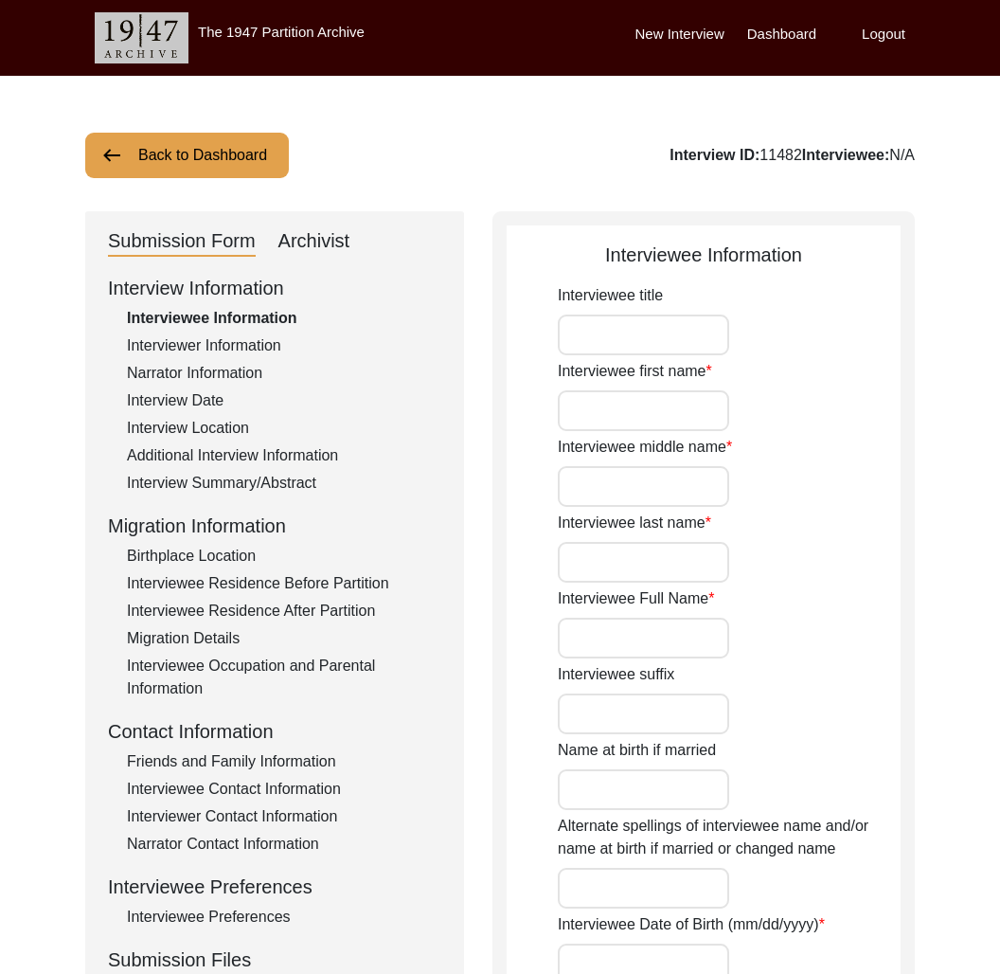
type input "85"
type input "[DEMOGRAPHIC_DATA]"
click at [856, 156] on div "Interview ID: 11482 Interviewee: [PERSON_NAME]" at bounding box center [742, 155] width 345 height 23
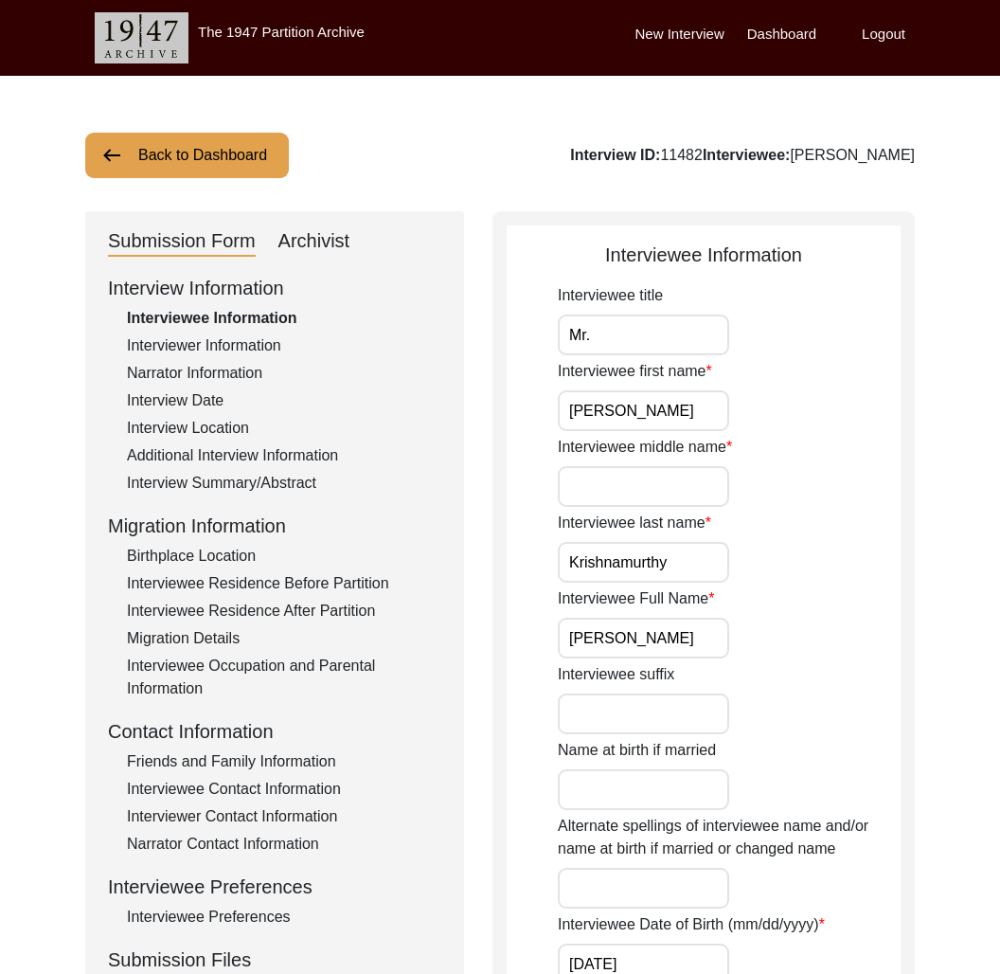
copy div "Krishnamurthy"
click at [285, 568] on div "Interview Information Interviewee Information Interviewer Information Narrator …" at bounding box center [274, 679] width 333 height 810
click at [242, 558] on div "Birthplace Location" at bounding box center [284, 556] width 314 height 23
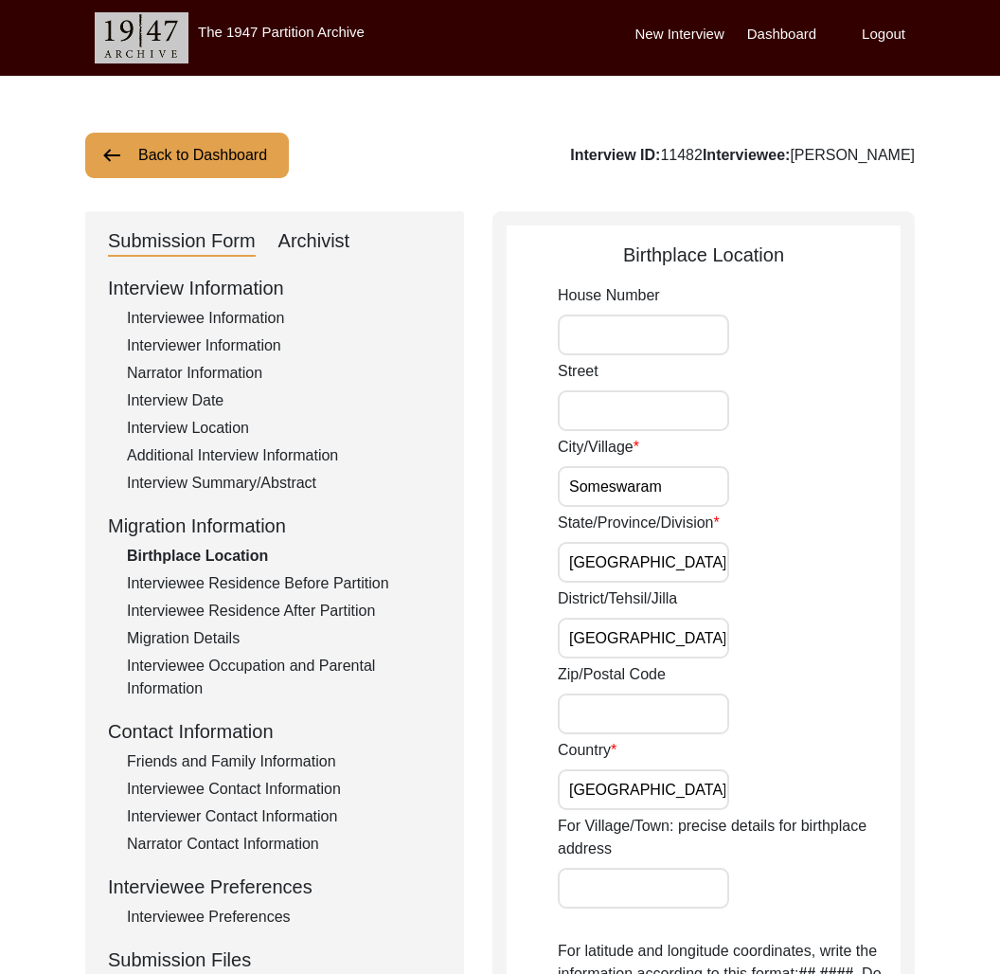
click at [241, 483] on div "Interview Summary/Abstract" at bounding box center [284, 483] width 314 height 23
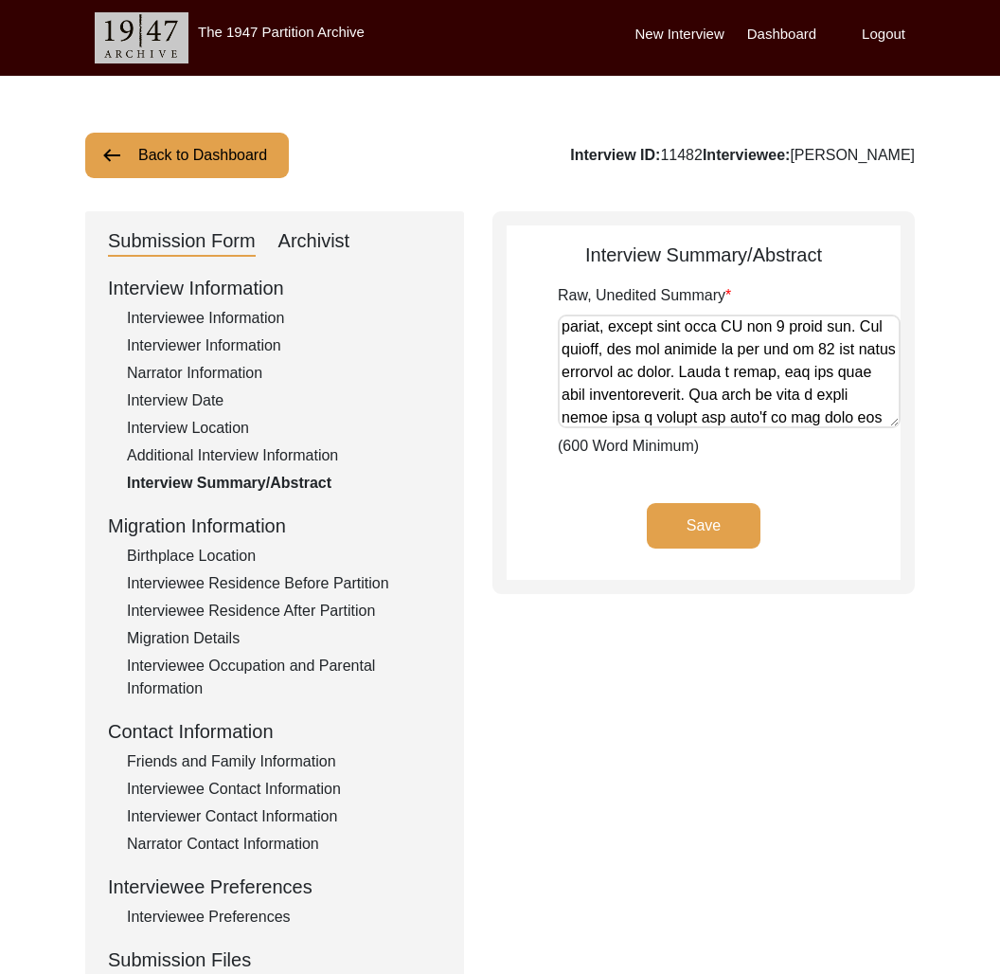
scroll to position [929, 0]
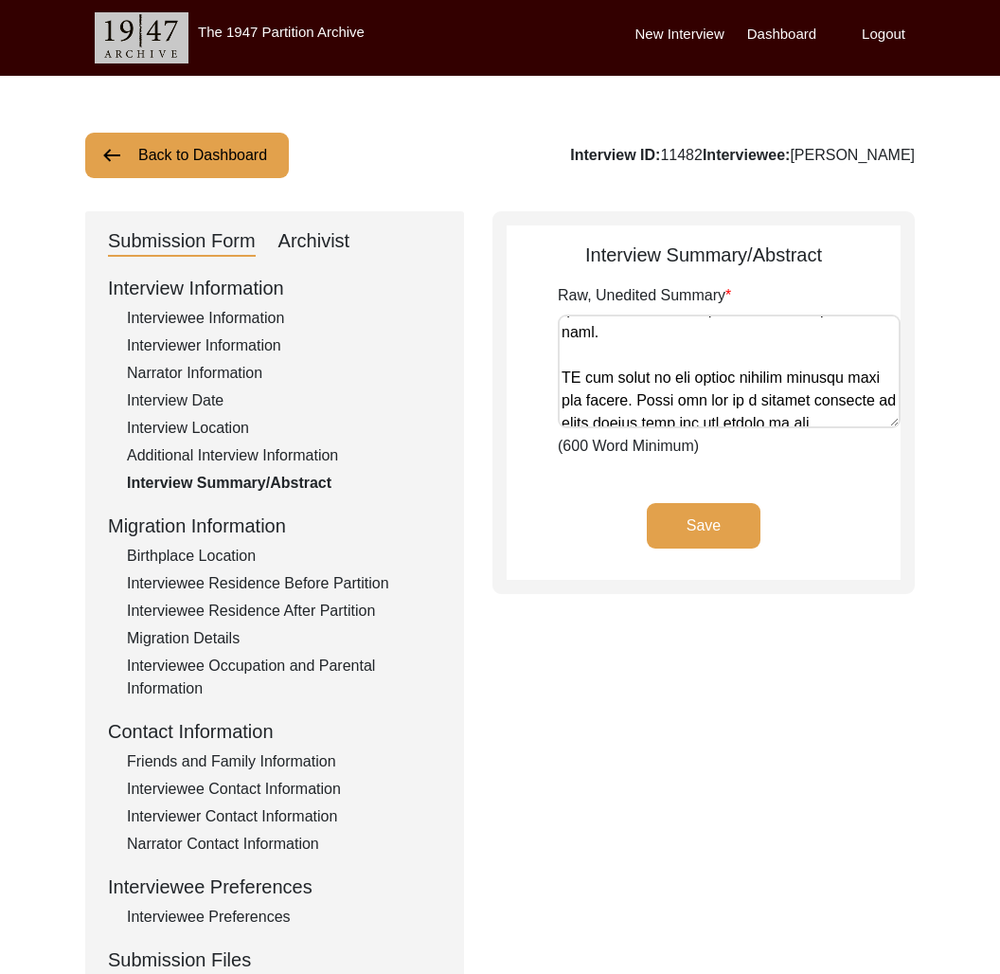
click at [321, 238] on div "Archivist" at bounding box center [314, 241] width 72 height 30
select select "Archiving Completed"
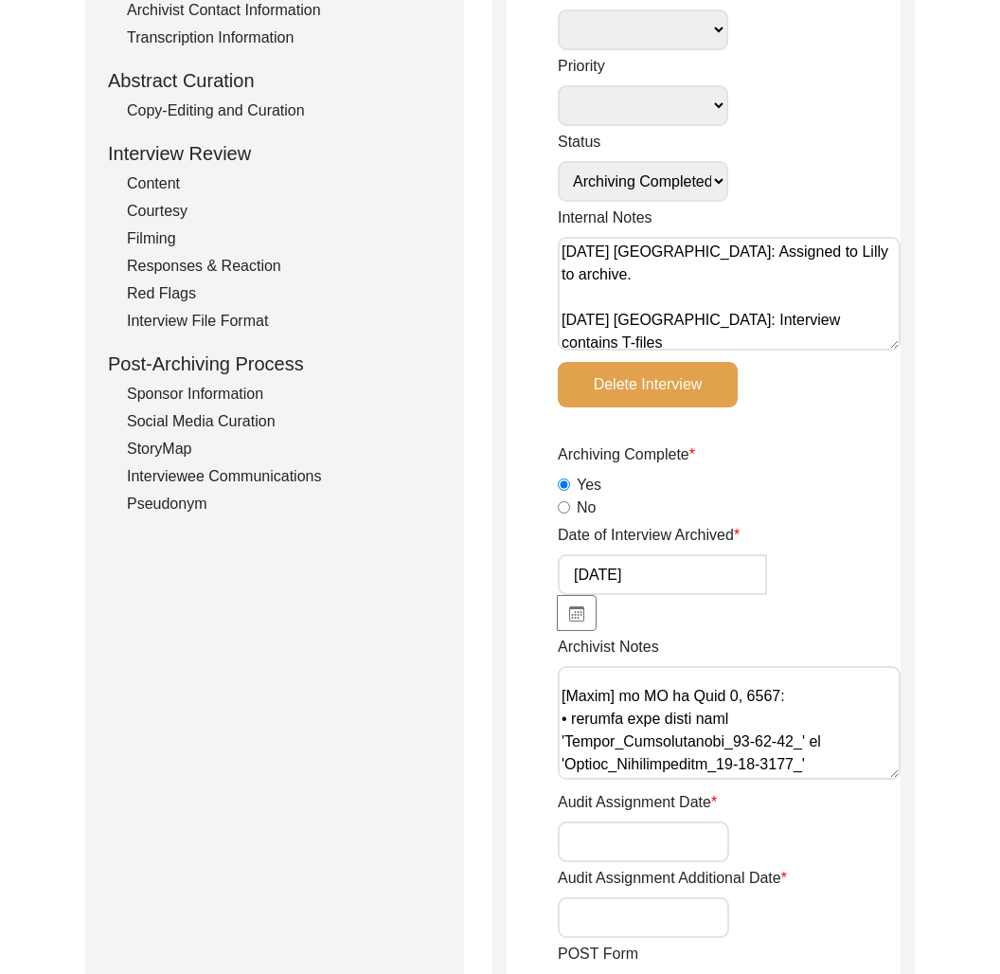
scroll to position [0, 0]
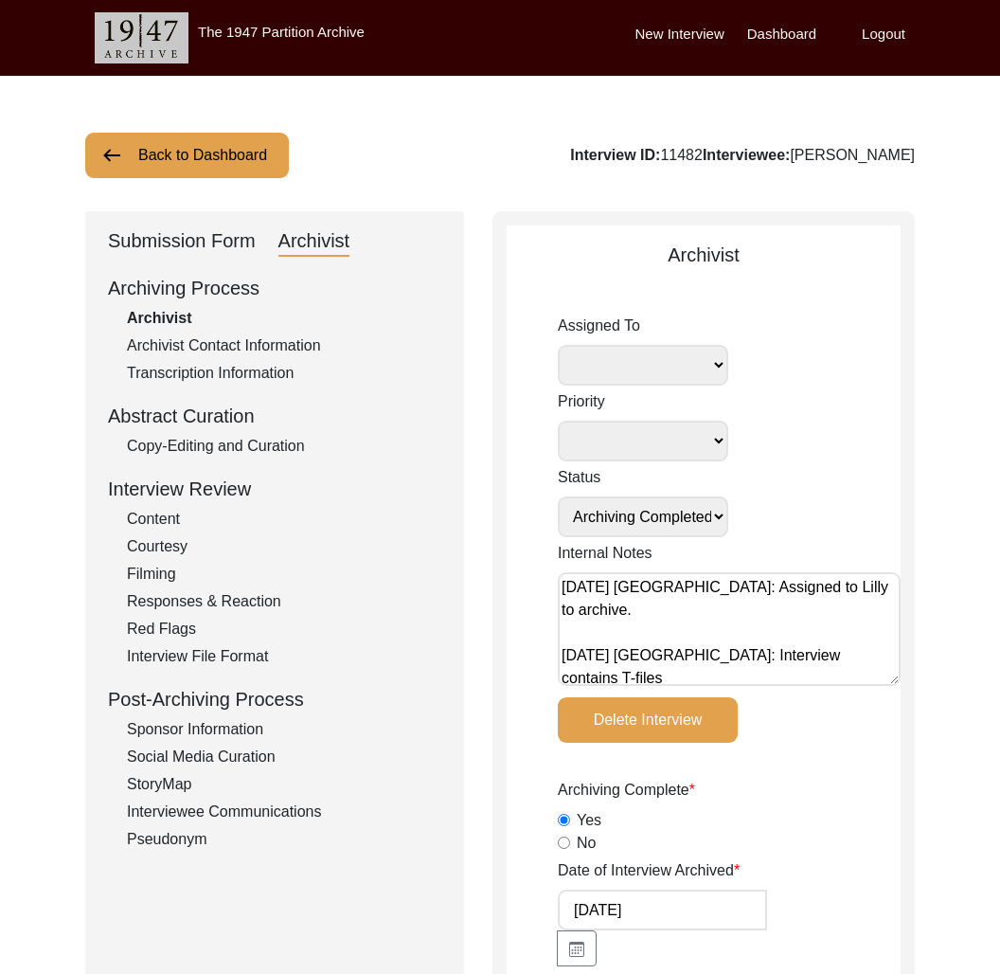
click at [173, 244] on div "Submission Form" at bounding box center [182, 241] width 148 height 30
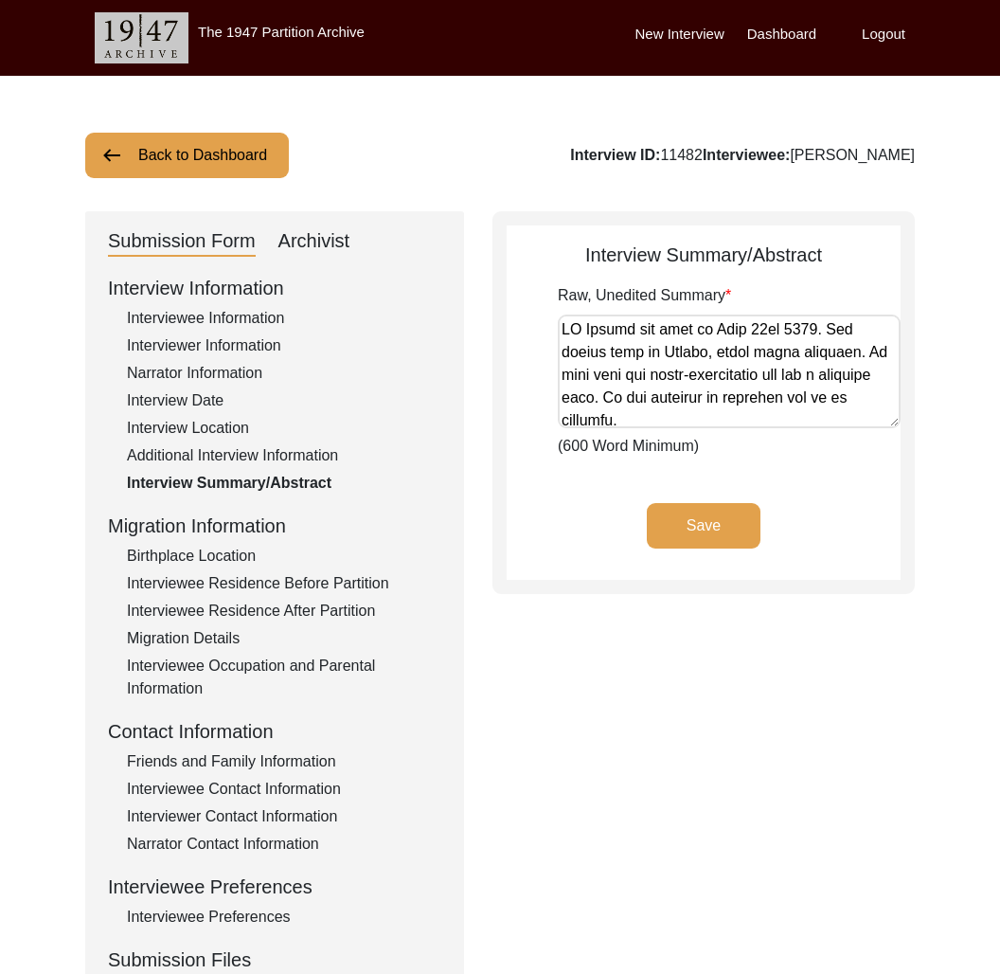
click at [241, 319] on div "Interviewee Information" at bounding box center [284, 318] width 314 height 23
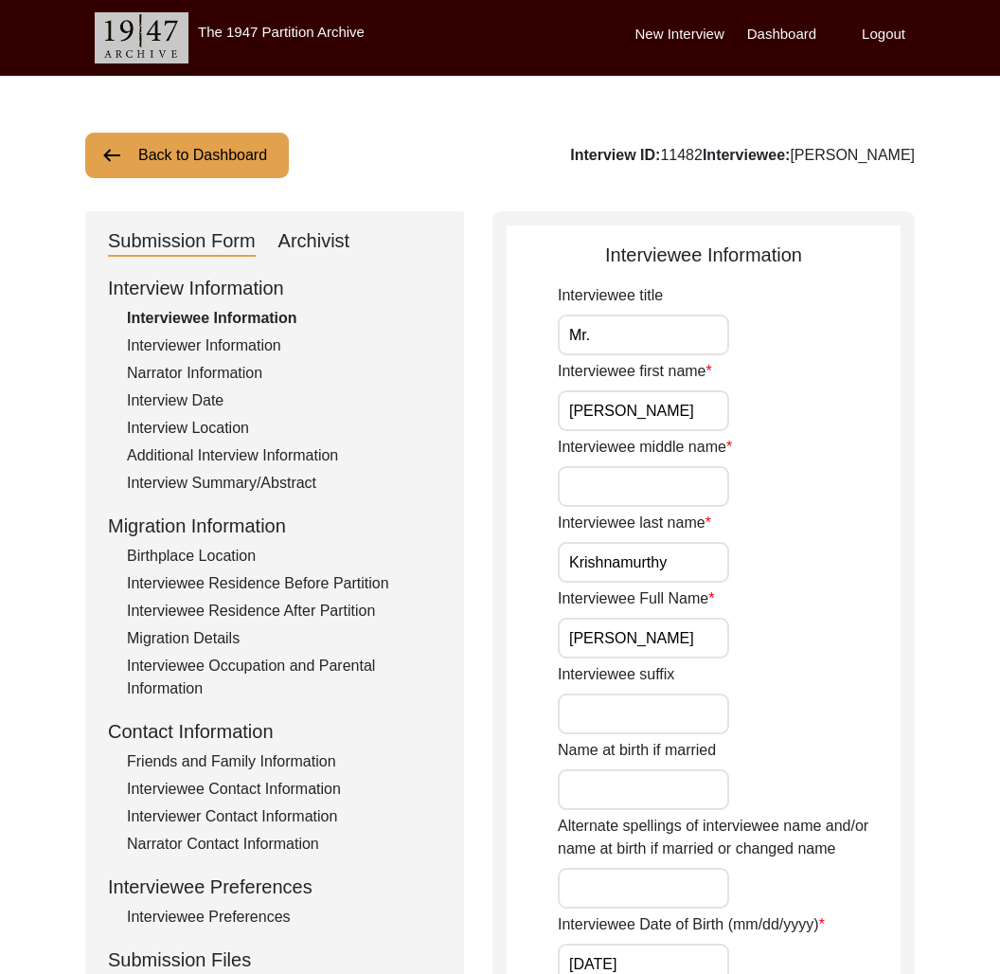
click at [286, 760] on div "Friends and Family Information" at bounding box center [284, 761] width 314 height 23
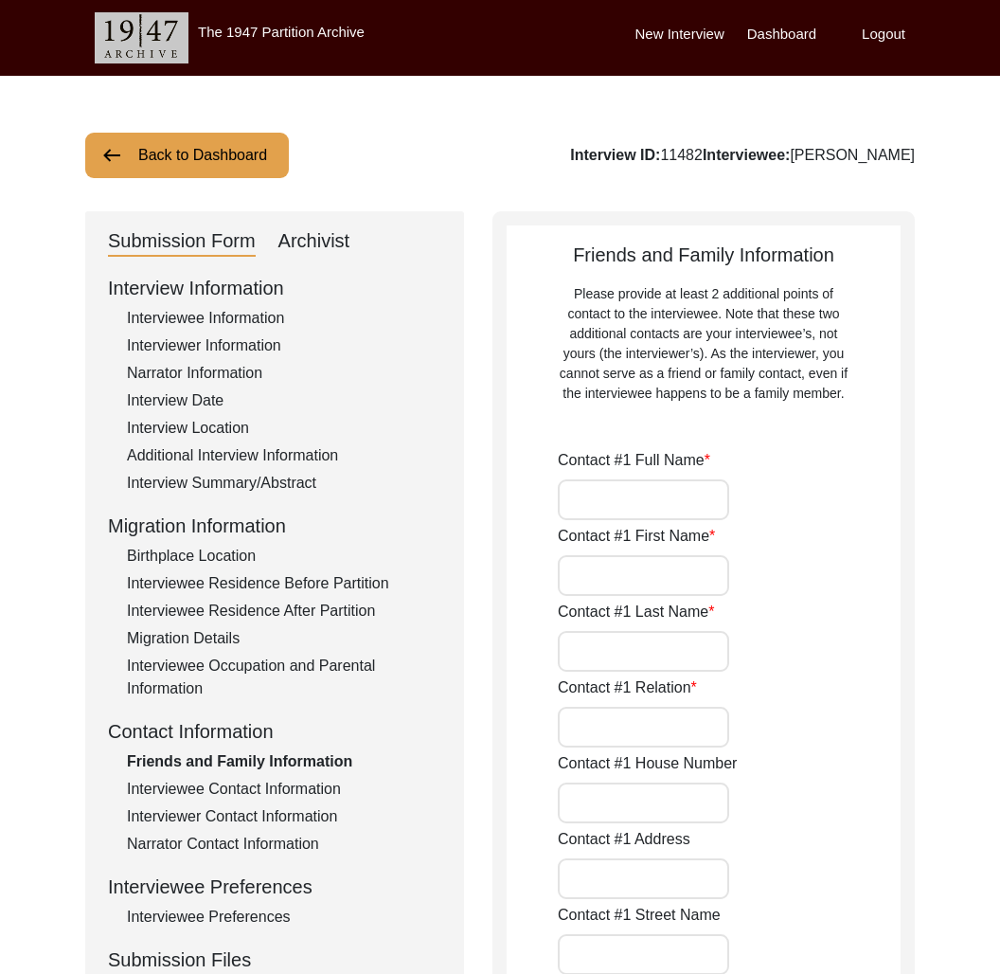
type input "Vinay"
type input "-"
type input "Communication Manager"
type input "[GEOGRAPHIC_DATA]"
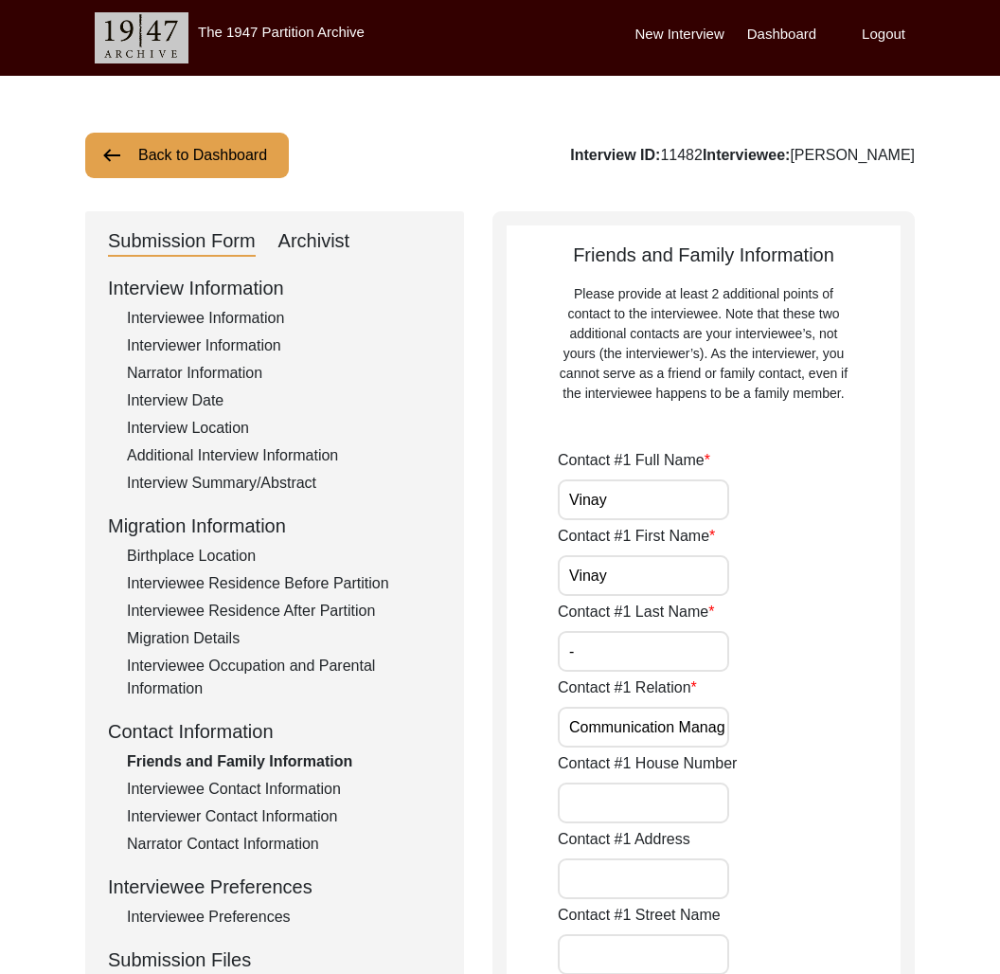
type input "[PHONE_NUMBER]"
type input "[EMAIL_ADDRESS][DOMAIN_NAME]"
type input "[PERSON_NAME]"
type input "Vinay"
type input "Abhi"
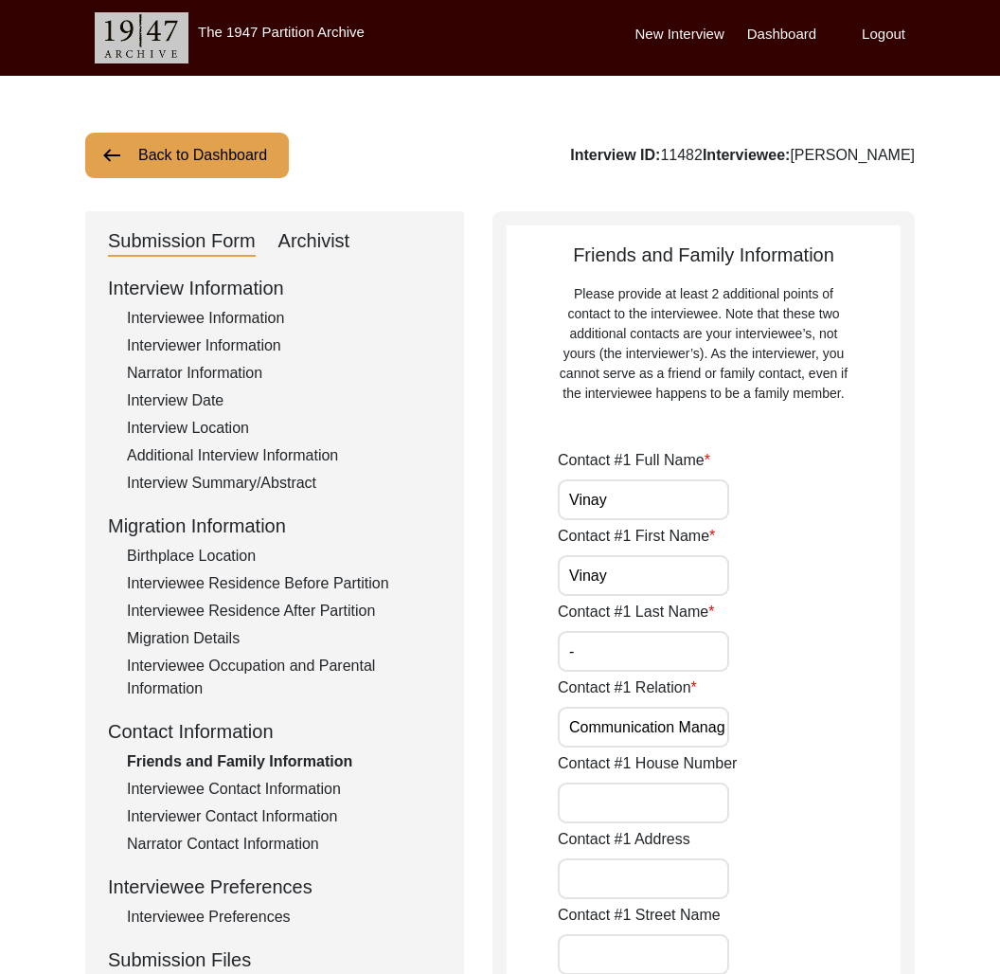
type input "Communication Manager"
type input "[GEOGRAPHIC_DATA]"
type input "97044 22269"
type input "[EMAIL_ADDRESS][DOMAIN_NAME]"
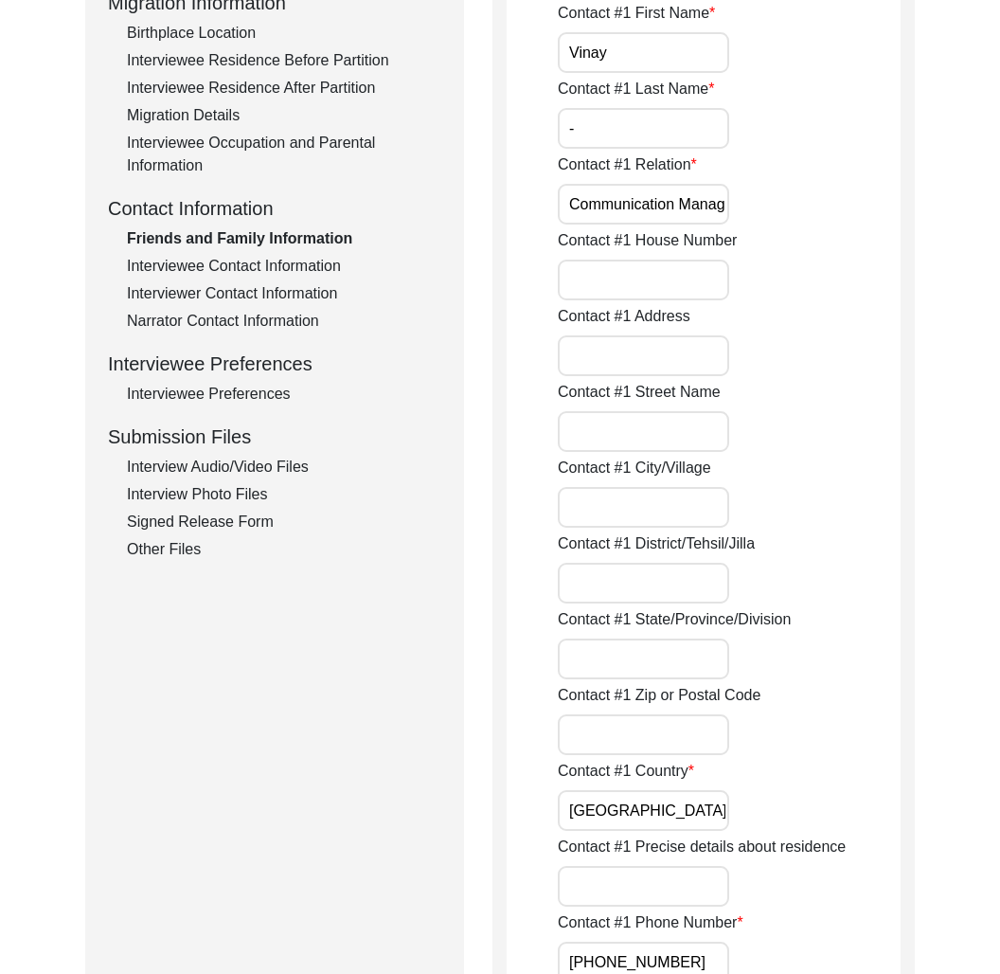
scroll to position [1077, 0]
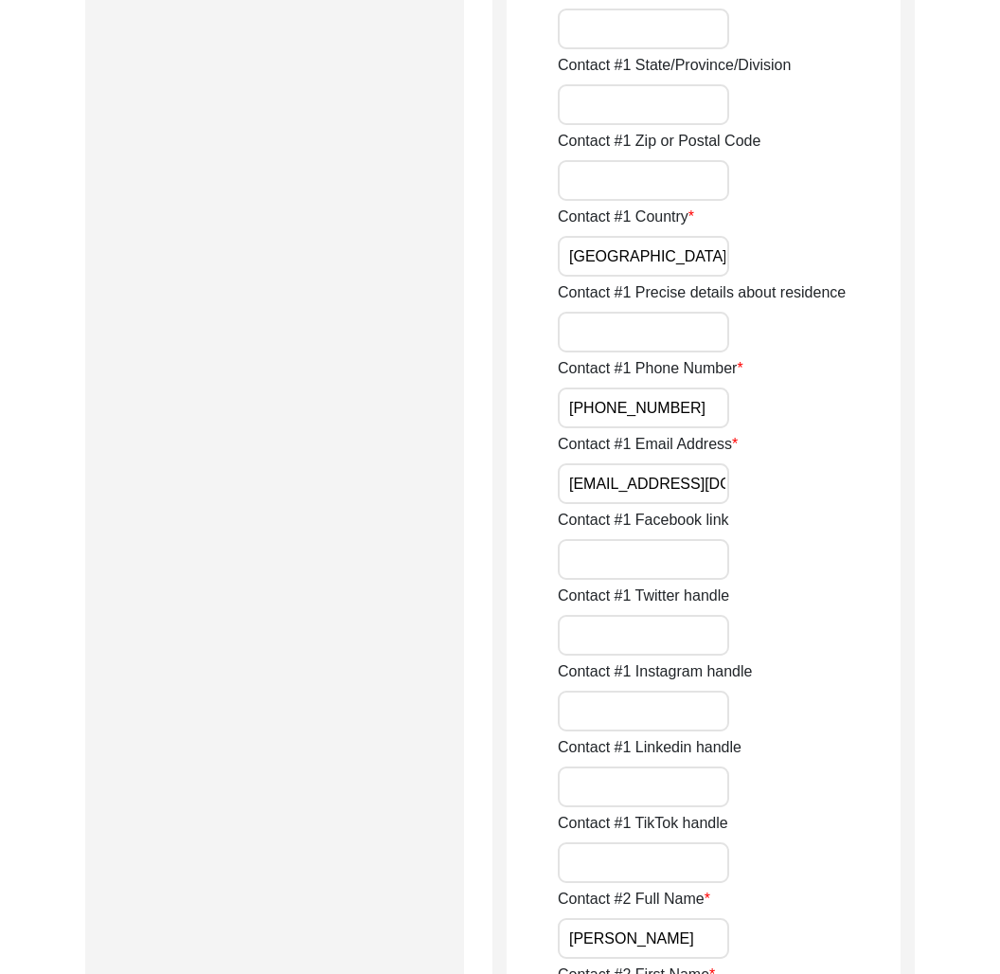
click at [690, 481] on input "[EMAIL_ADDRESS][DOMAIN_NAME]" at bounding box center [643, 483] width 171 height 41
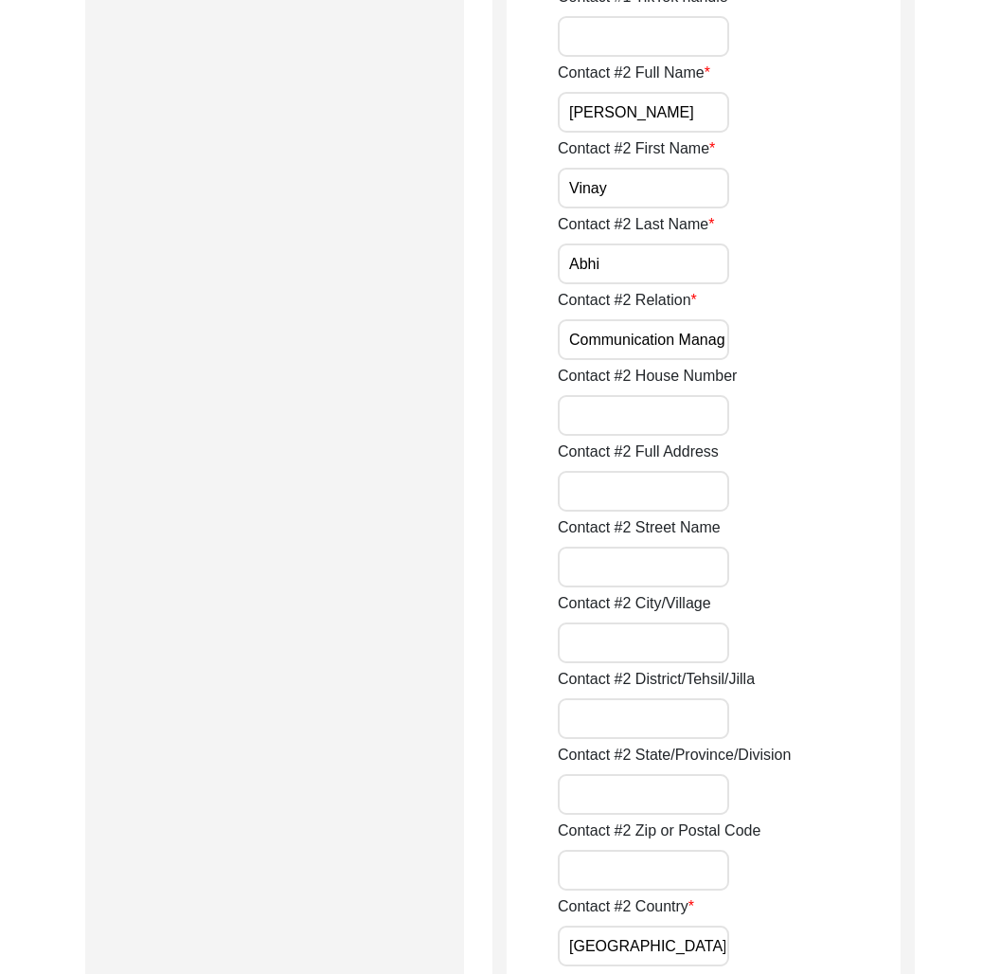
scroll to position [2209, 0]
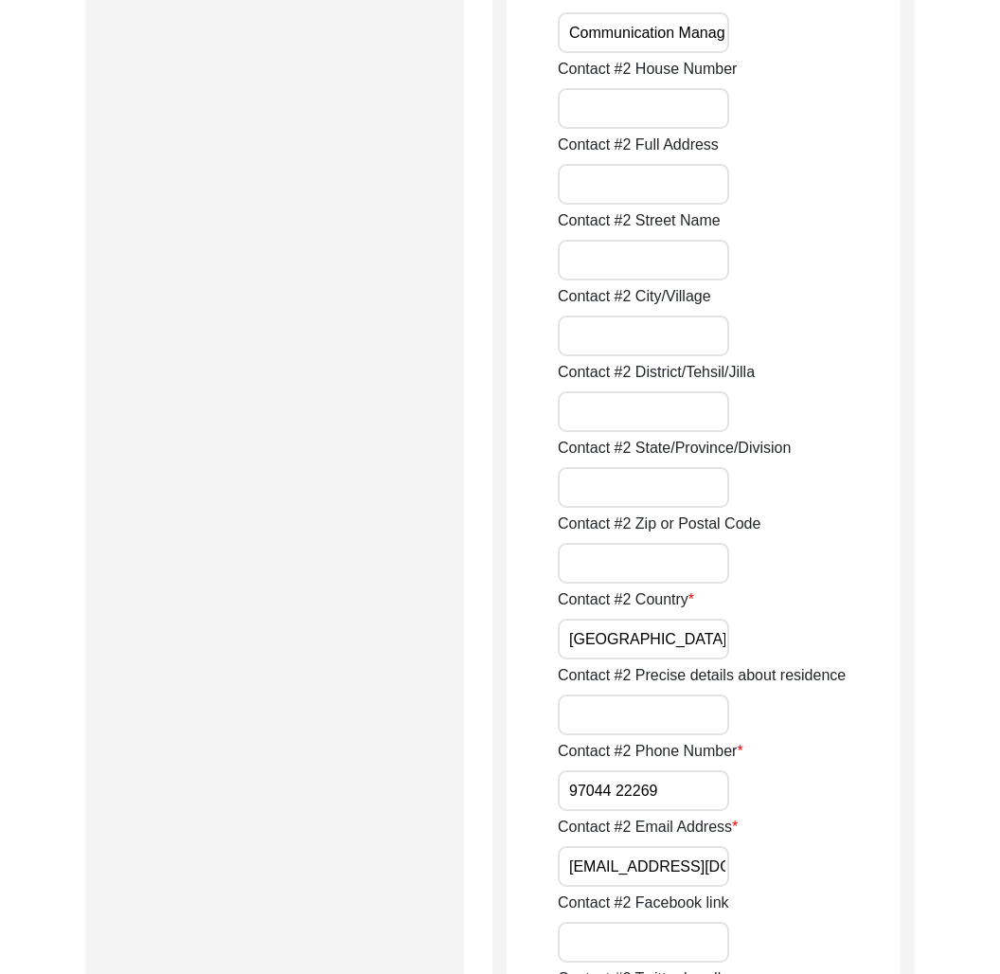
click at [649, 862] on input "[EMAIL_ADDRESS][DOMAIN_NAME]" at bounding box center [643, 866] width 171 height 41
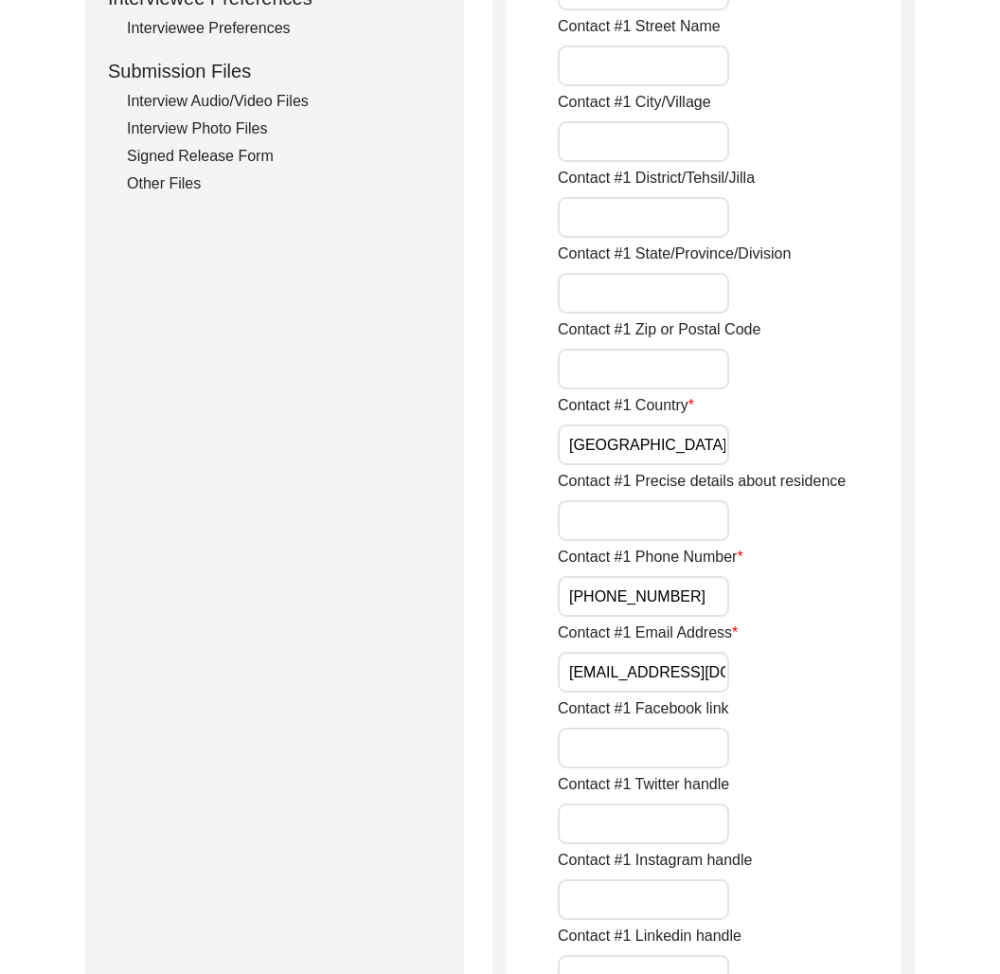
scroll to position [165, 0]
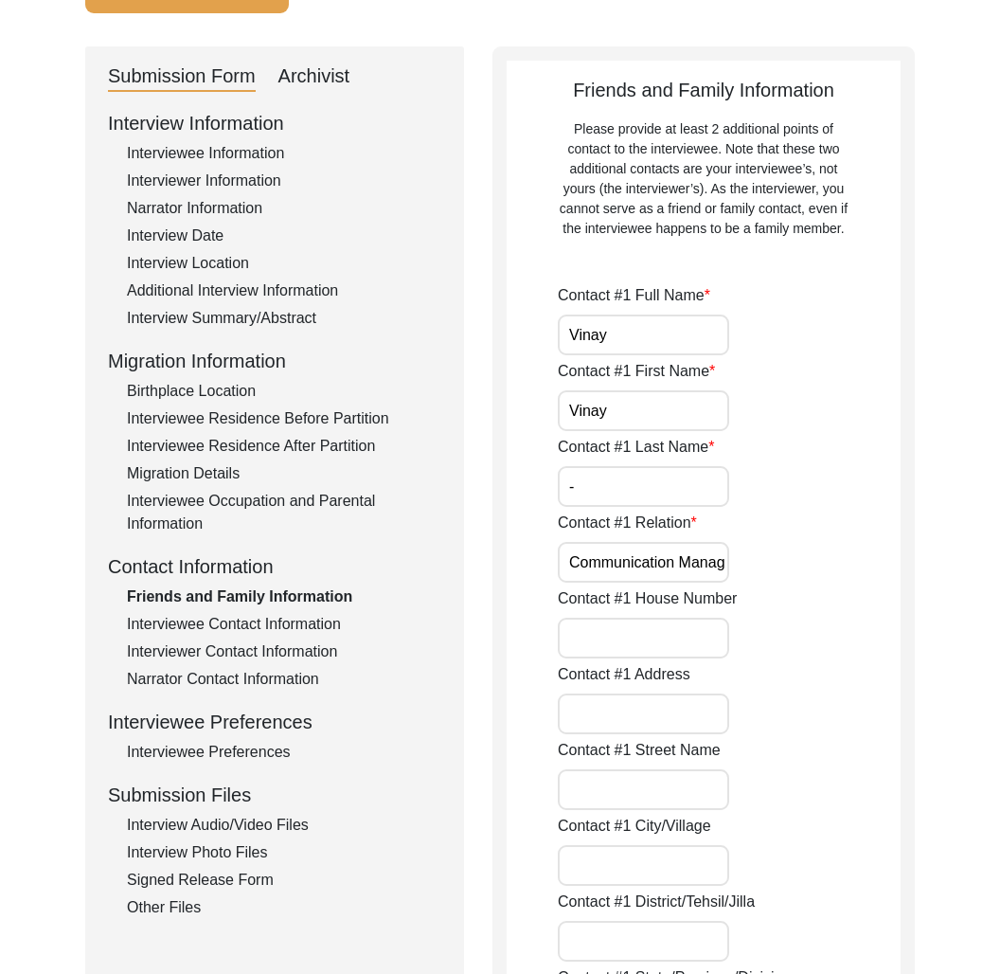
click at [291, 631] on div "Interviewee Contact Information" at bounding box center [284, 624] width 314 height 23
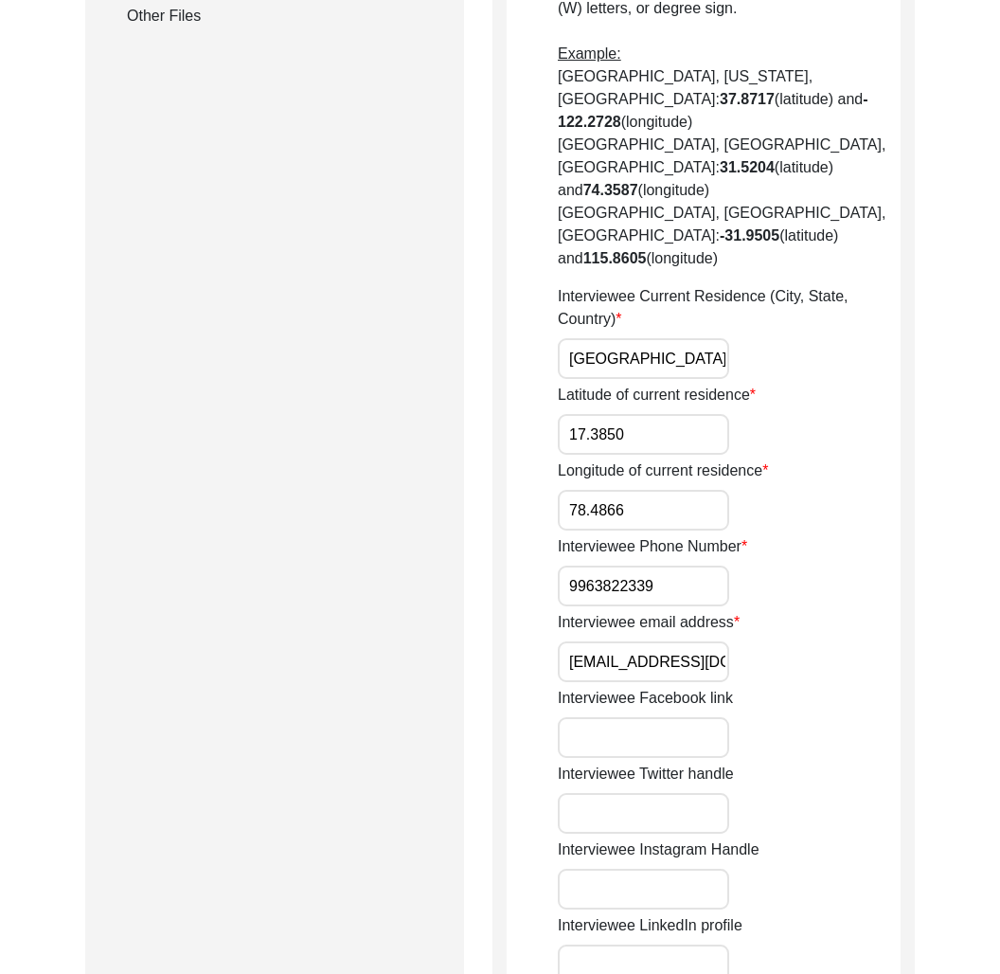
scroll to position [1105, 0]
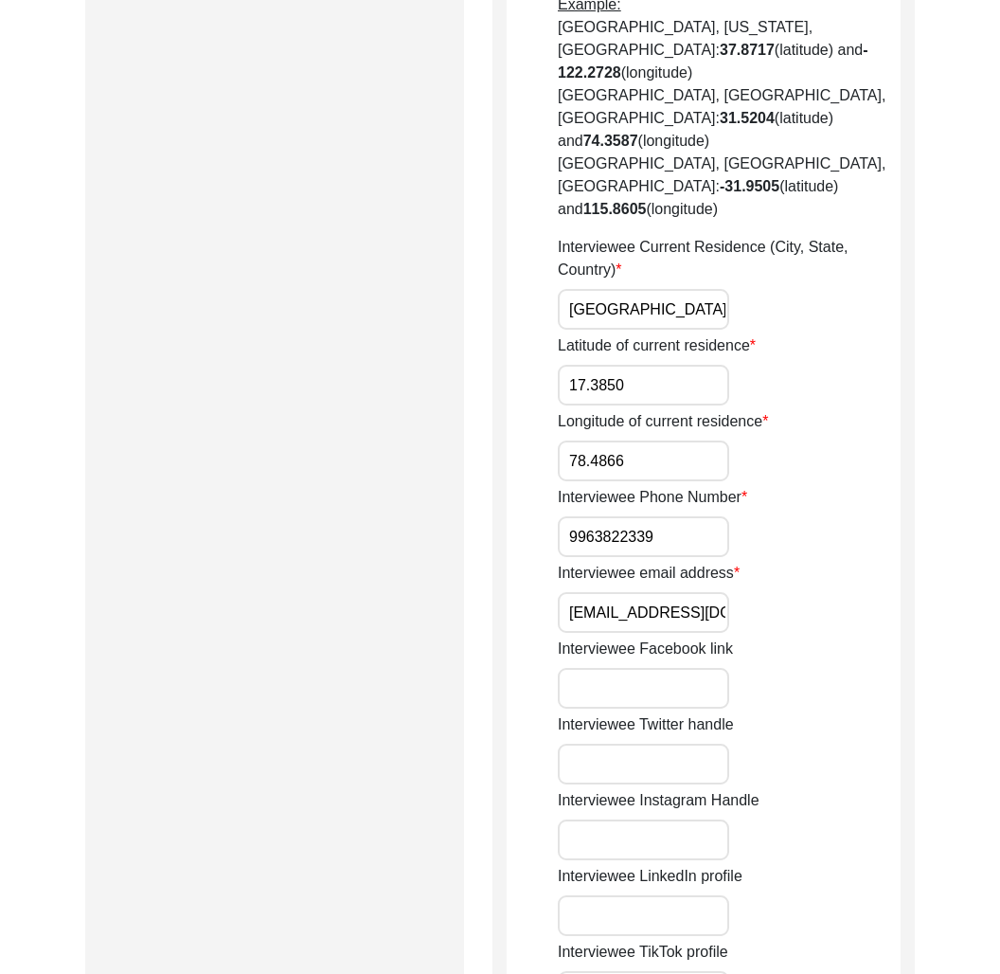
click at [653, 592] on input "[EMAIL_ADDRESS][DOMAIN_NAME]" at bounding box center [643, 612] width 171 height 41
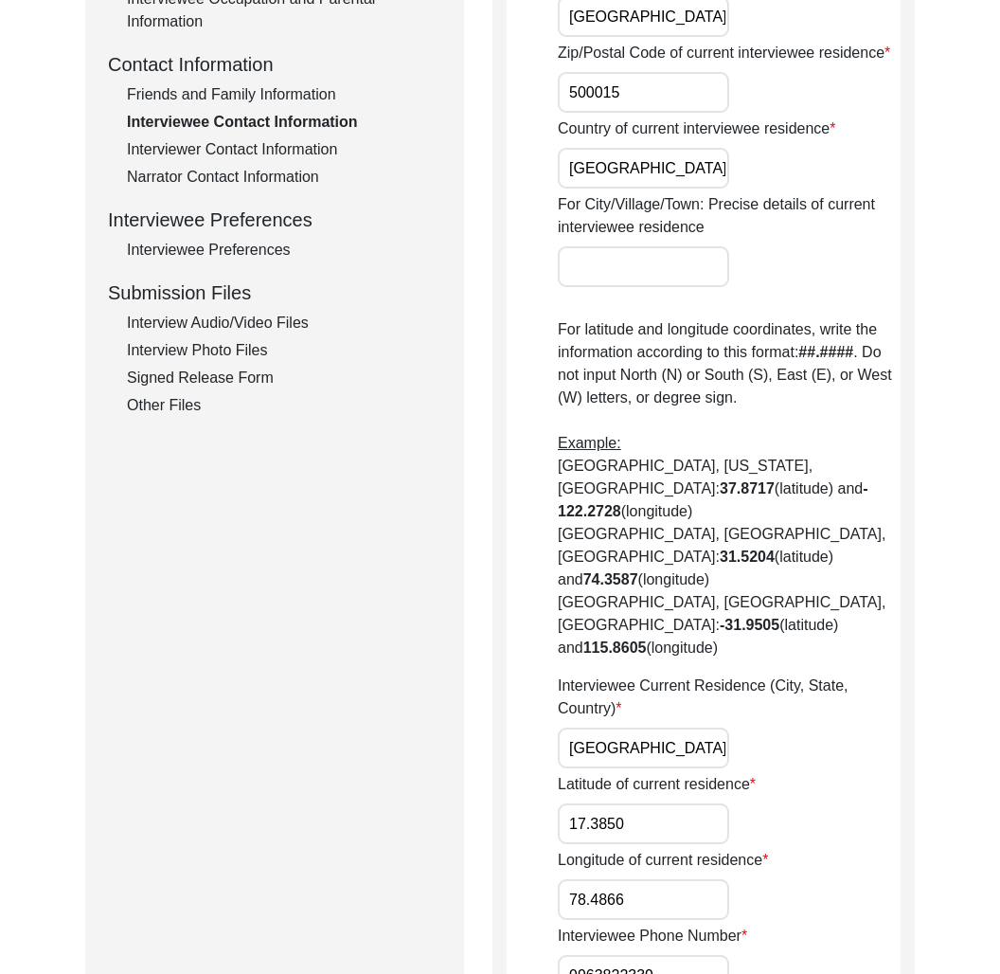
scroll to position [0, 0]
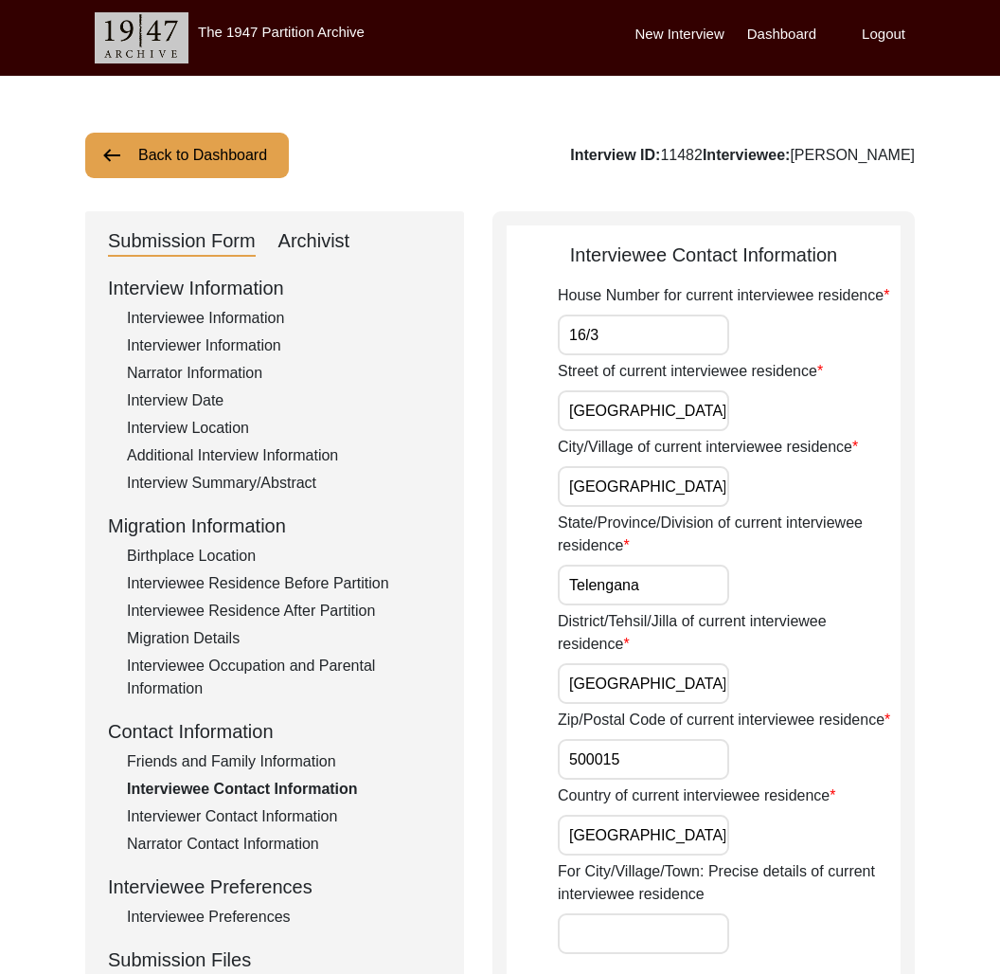
click at [193, 311] on div "Interviewee Information" at bounding box center [284, 318] width 314 height 23
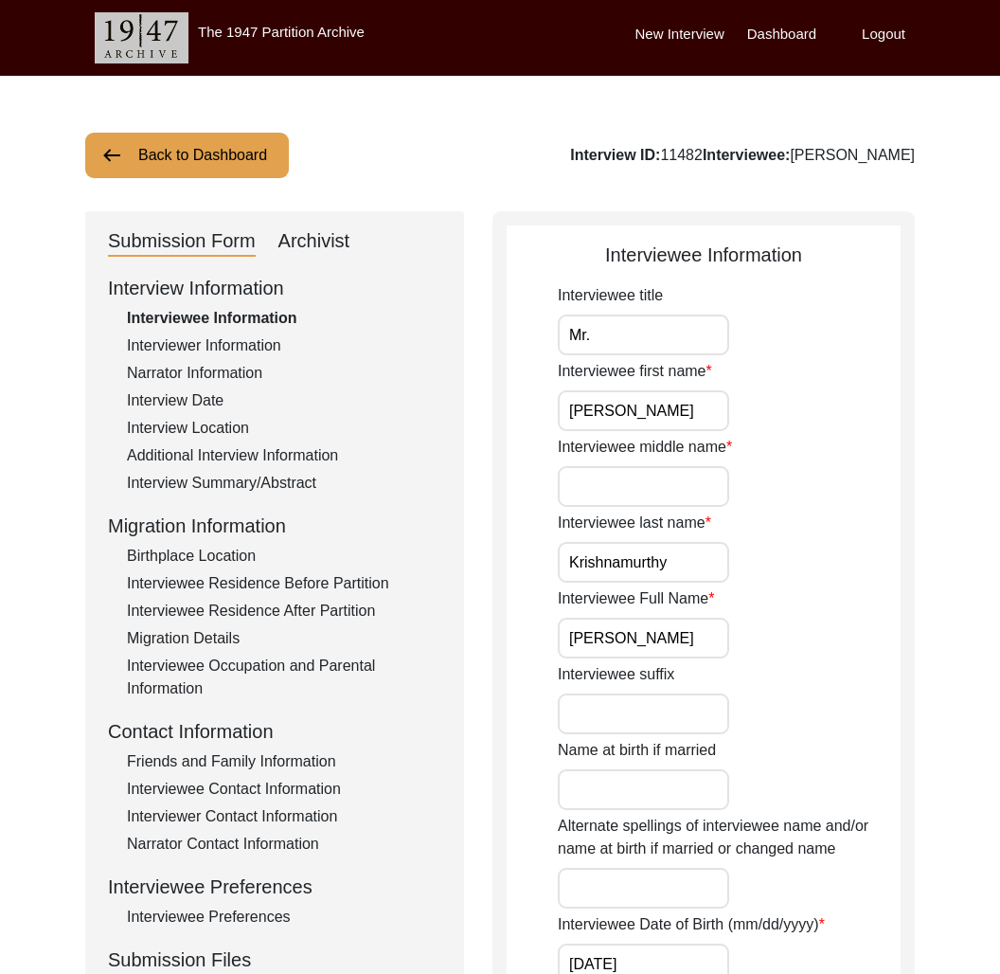
click at [662, 638] on input "[PERSON_NAME]" at bounding box center [643, 637] width 171 height 41
click at [271, 486] on div "Interview Summary/Abstract" at bounding box center [284, 483] width 314 height 23
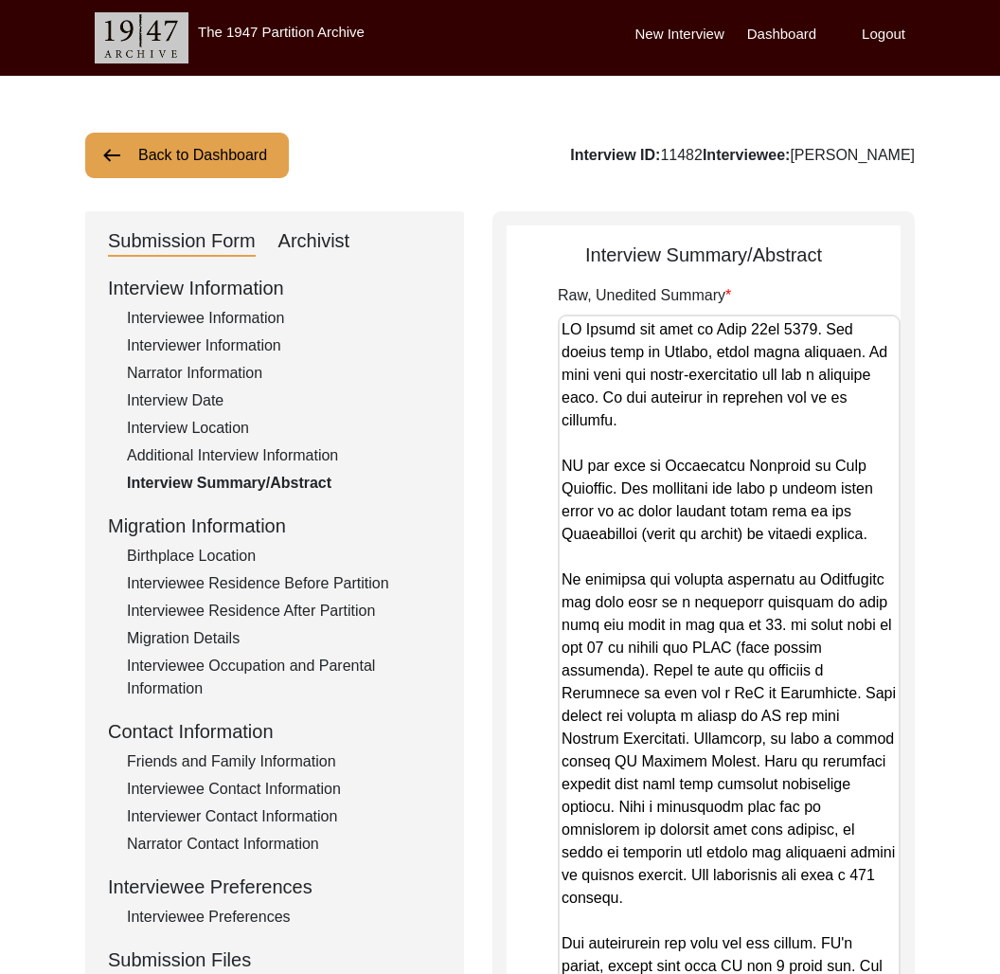
drag, startPoint x: 888, startPoint y: 416, endPoint x: 878, endPoint y: 982, distance: 566.4
click at [878, 973] on html "The 1947 Partition Archive New Interview Dashboard Logout Back to Dashboard Int…" at bounding box center [500, 712] width 1000 height 1424
click at [897, 31] on label "Logout" at bounding box center [884, 35] width 44 height 22
